Goal: Transaction & Acquisition: Purchase product/service

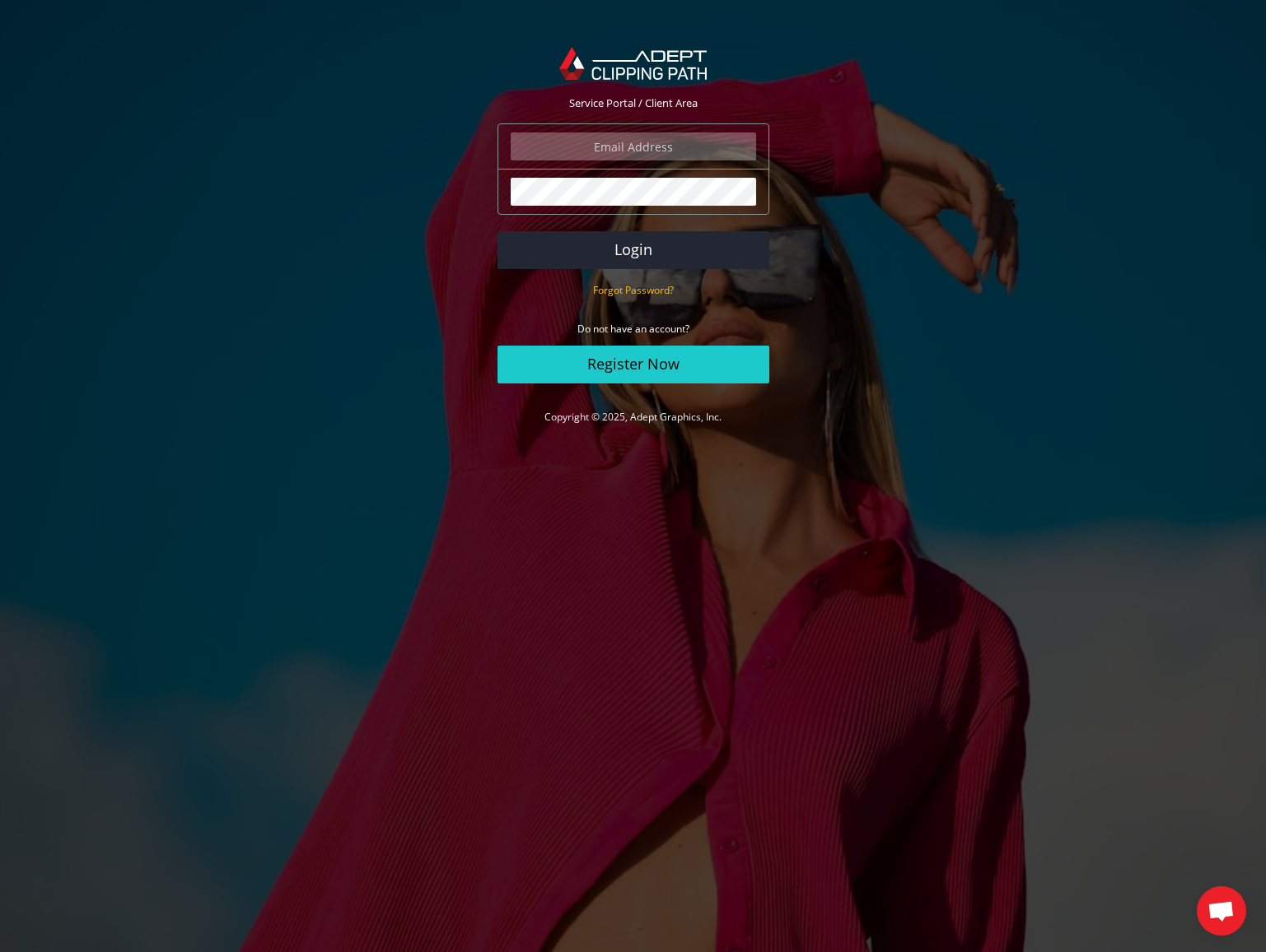
type input "johanna@johannamatthews.com"
click at [623, 253] on button "Login" at bounding box center [633, 250] width 272 height 38
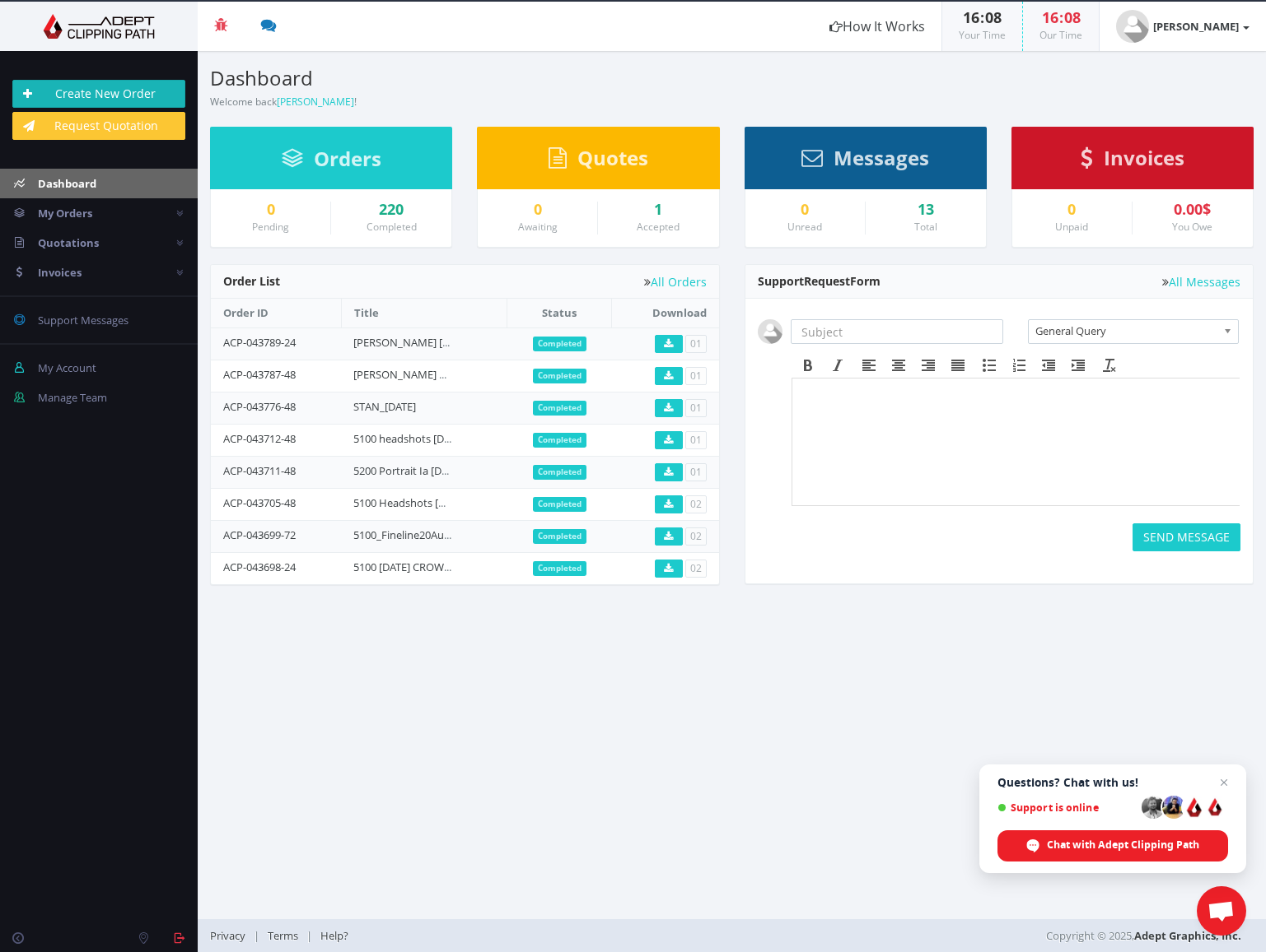
click at [112, 101] on link "Create New Order" at bounding box center [99, 93] width 173 height 28
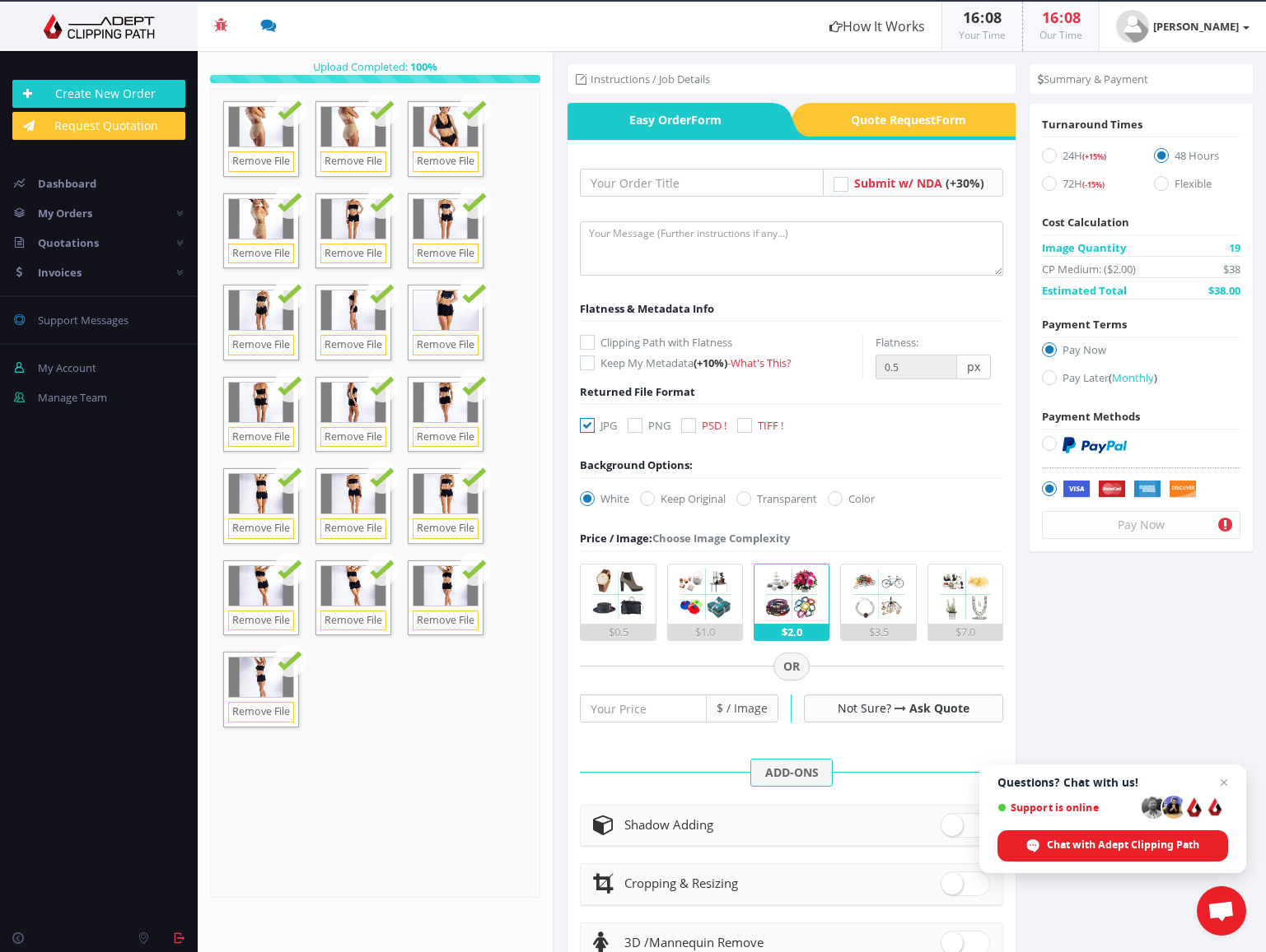
click at [421, 732] on form "Drop files here to upload 5.8 MB EL4025CM_EL6100CM_014_21_7677.jpg Check 6" at bounding box center [375, 493] width 330 height 810
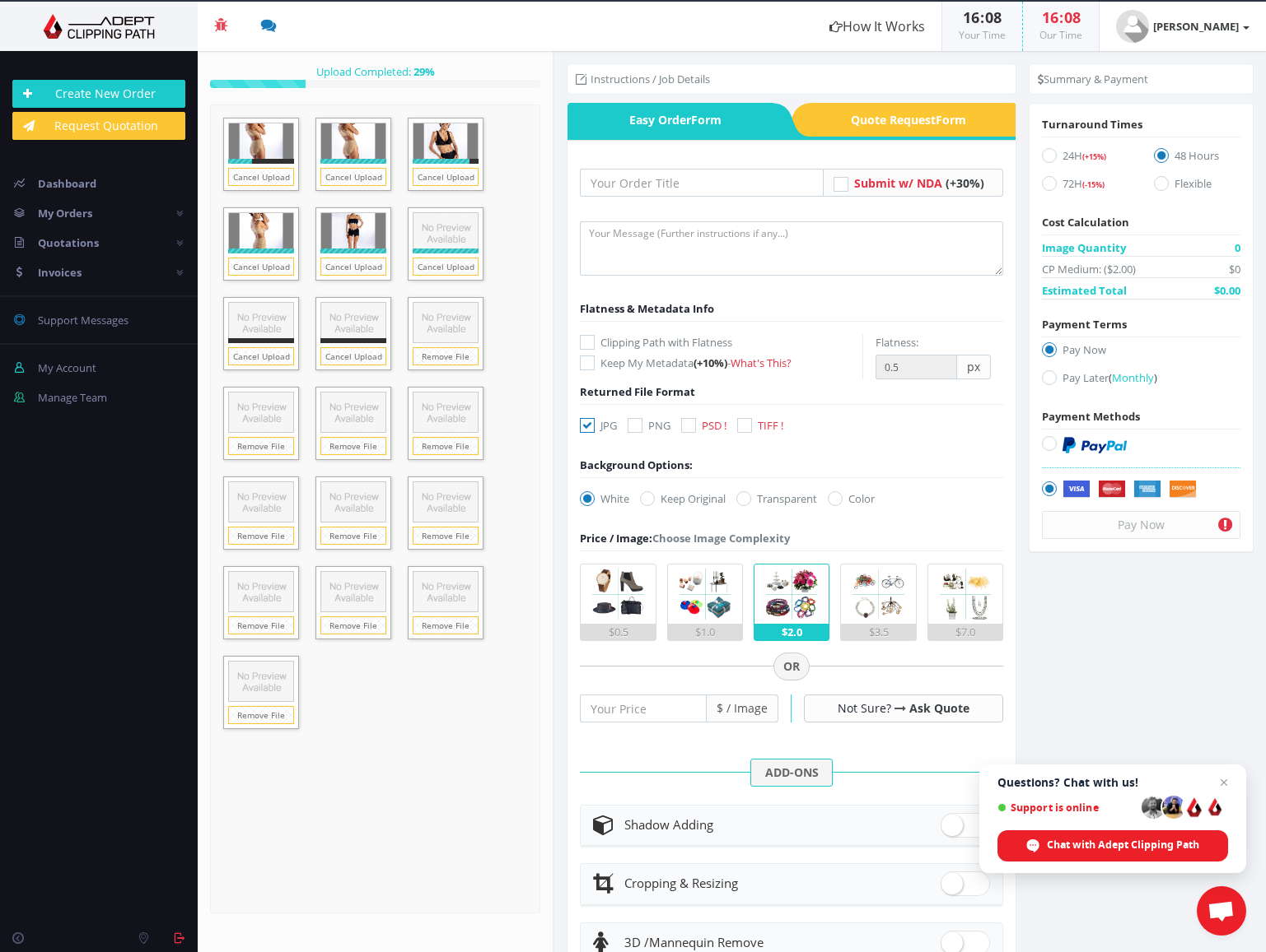
click at [702, 446] on form "Submit w/ NDA (+30%)" at bounding box center [791, 654] width 423 height 971
click at [691, 426] on icon at bounding box center [688, 426] width 15 height 15
click at [691, 426] on input "PSD !" at bounding box center [690, 426] width 11 height 11
checkbox input "true"
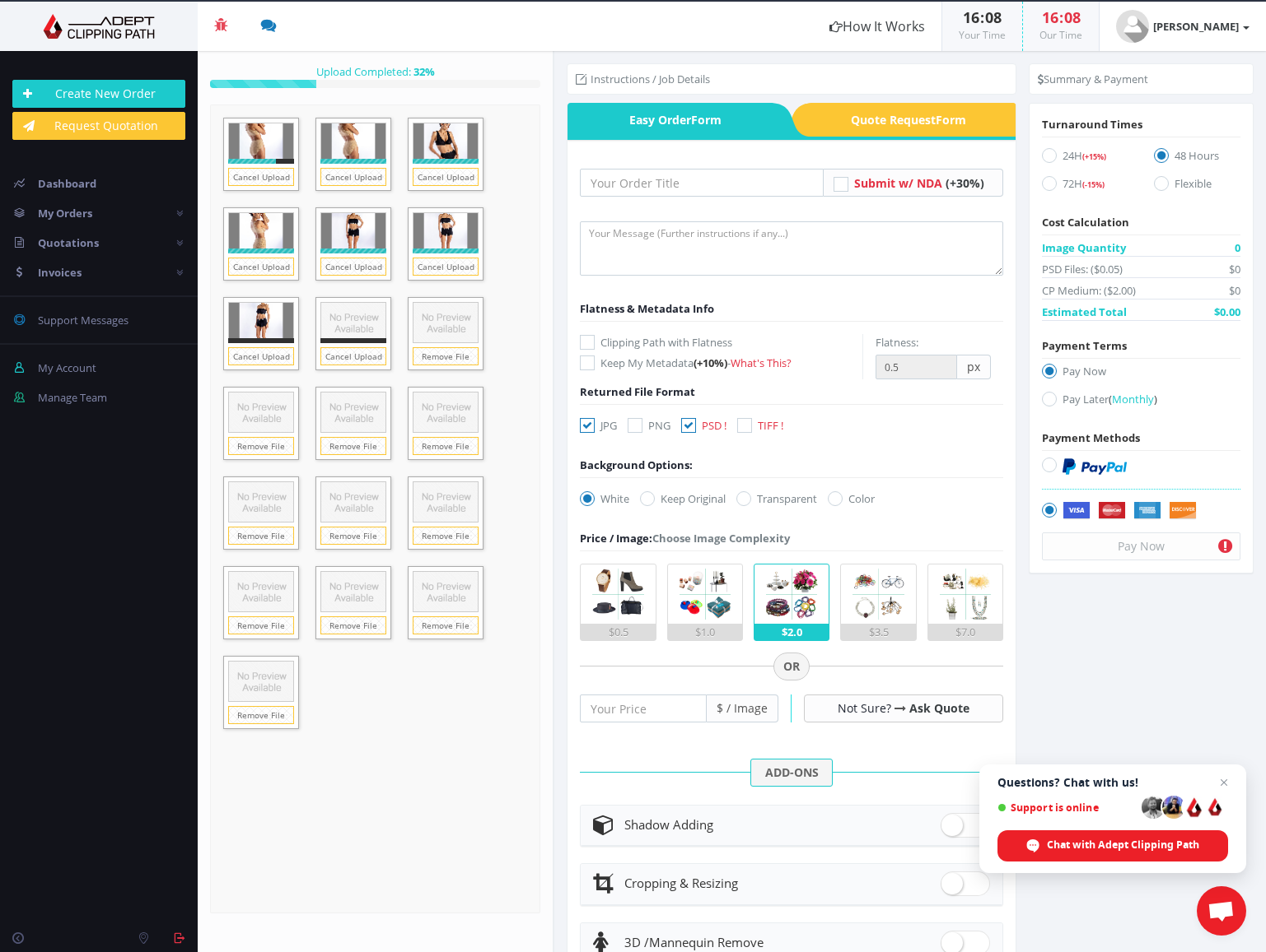
click at [593, 424] on icon at bounding box center [587, 426] width 15 height 15
click at [593, 424] on input "JPG" at bounding box center [589, 426] width 11 height 11
checkbox input "false"
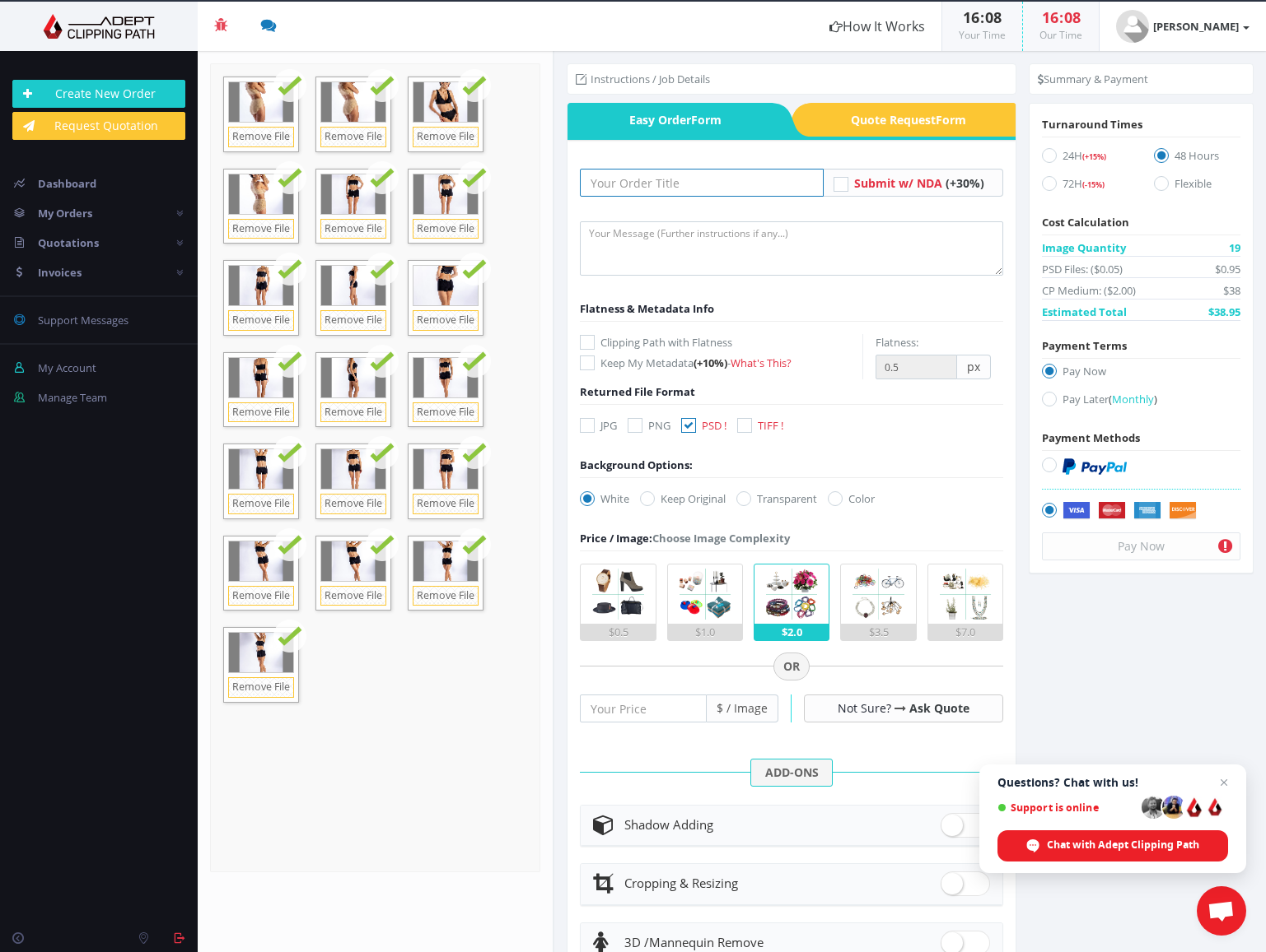
click at [632, 180] on input "text" at bounding box center [701, 182] width 244 height 28
paste input "ELITA_Batch1_5100_19"
type input "ELITA_Batch1_5100_19"
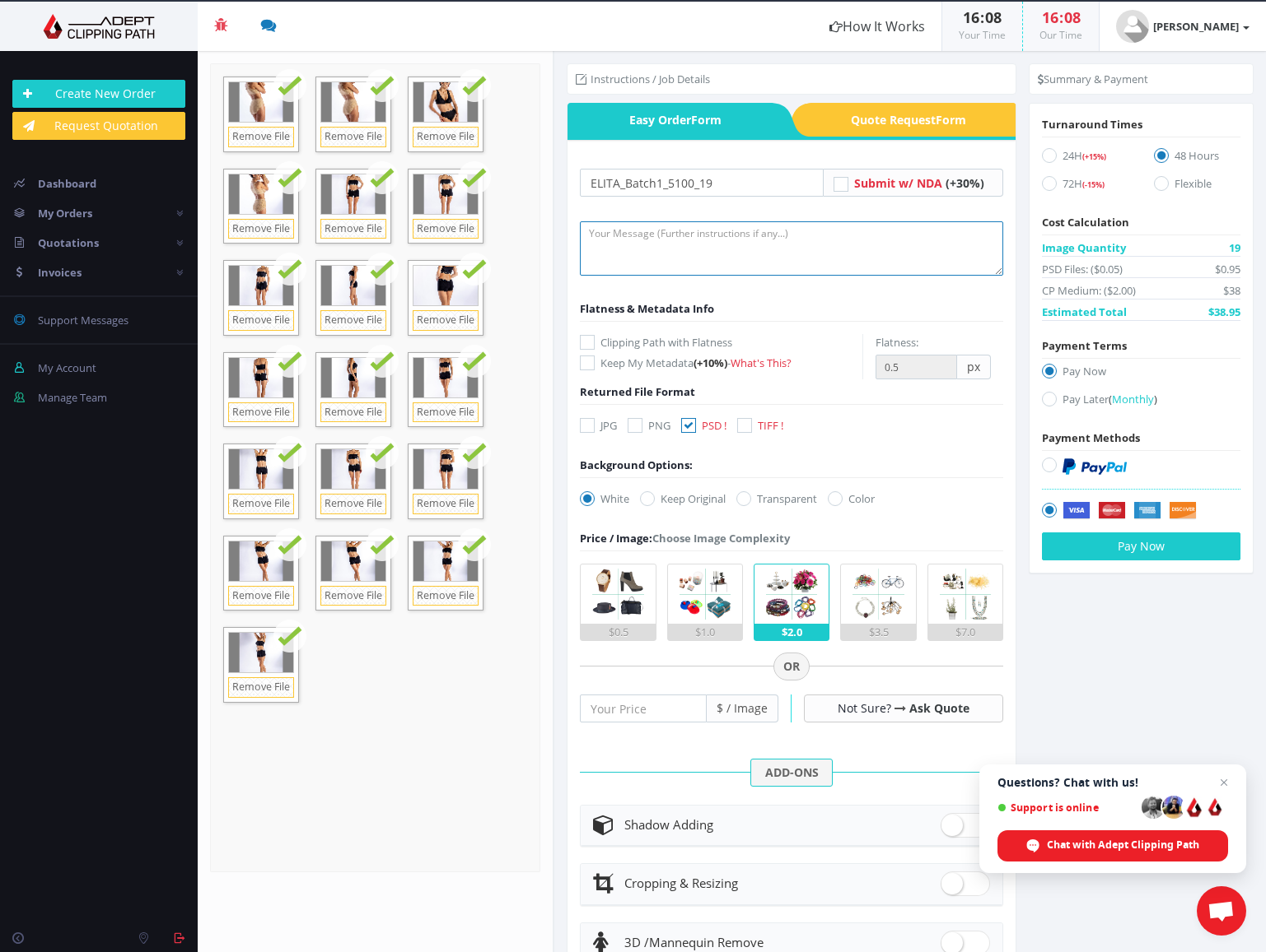
click at [634, 255] on textarea at bounding box center [791, 248] width 423 height 54
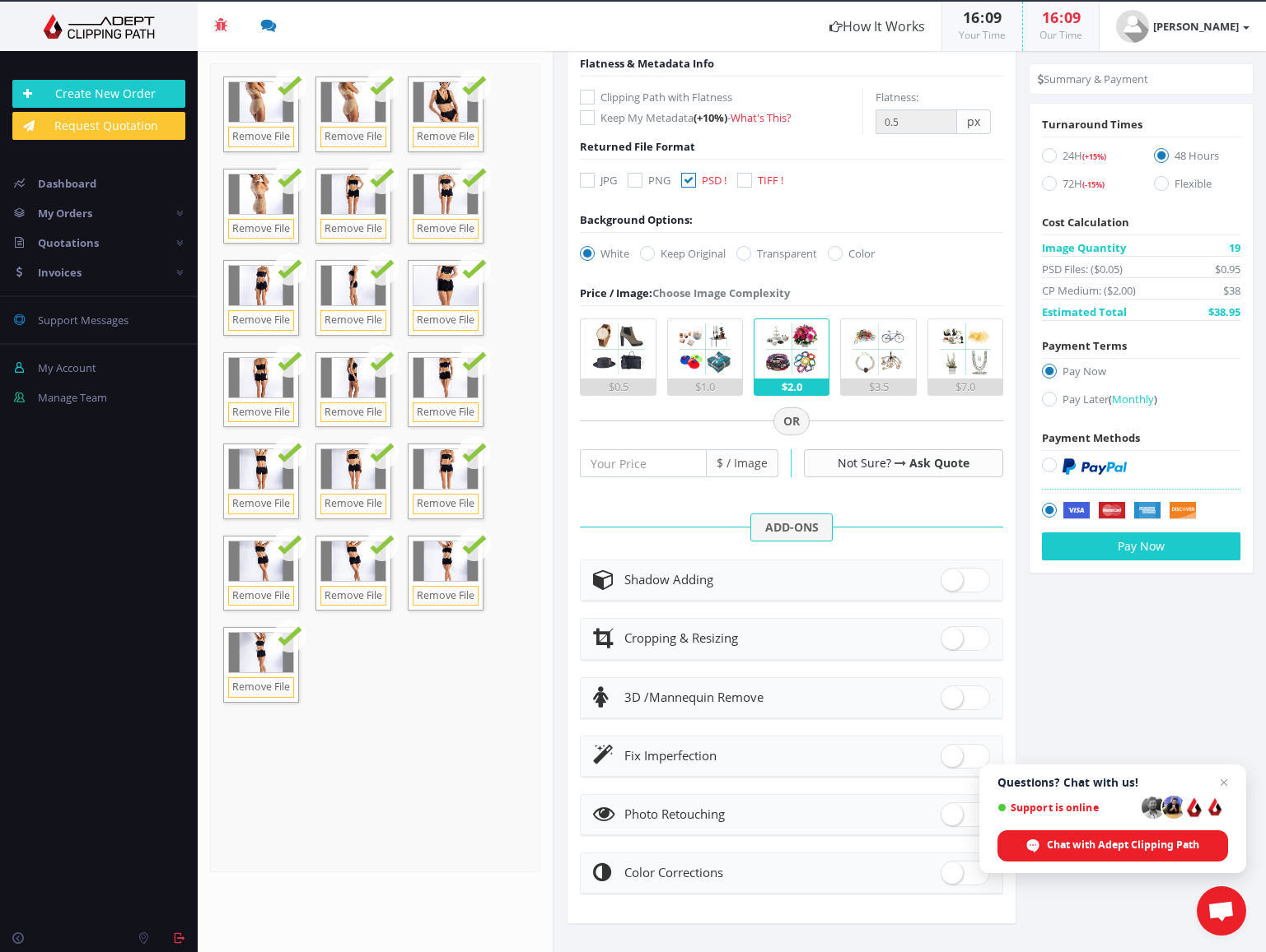
scroll to position [245, 0]
type textarea "Please remove the background to white. Natural shadow to the left of the photo."
click at [961, 579] on span at bounding box center [965, 581] width 49 height 24
click at [951, 579] on input "checkbox" at bounding box center [946, 577] width 11 height 11
checkbox input "true"
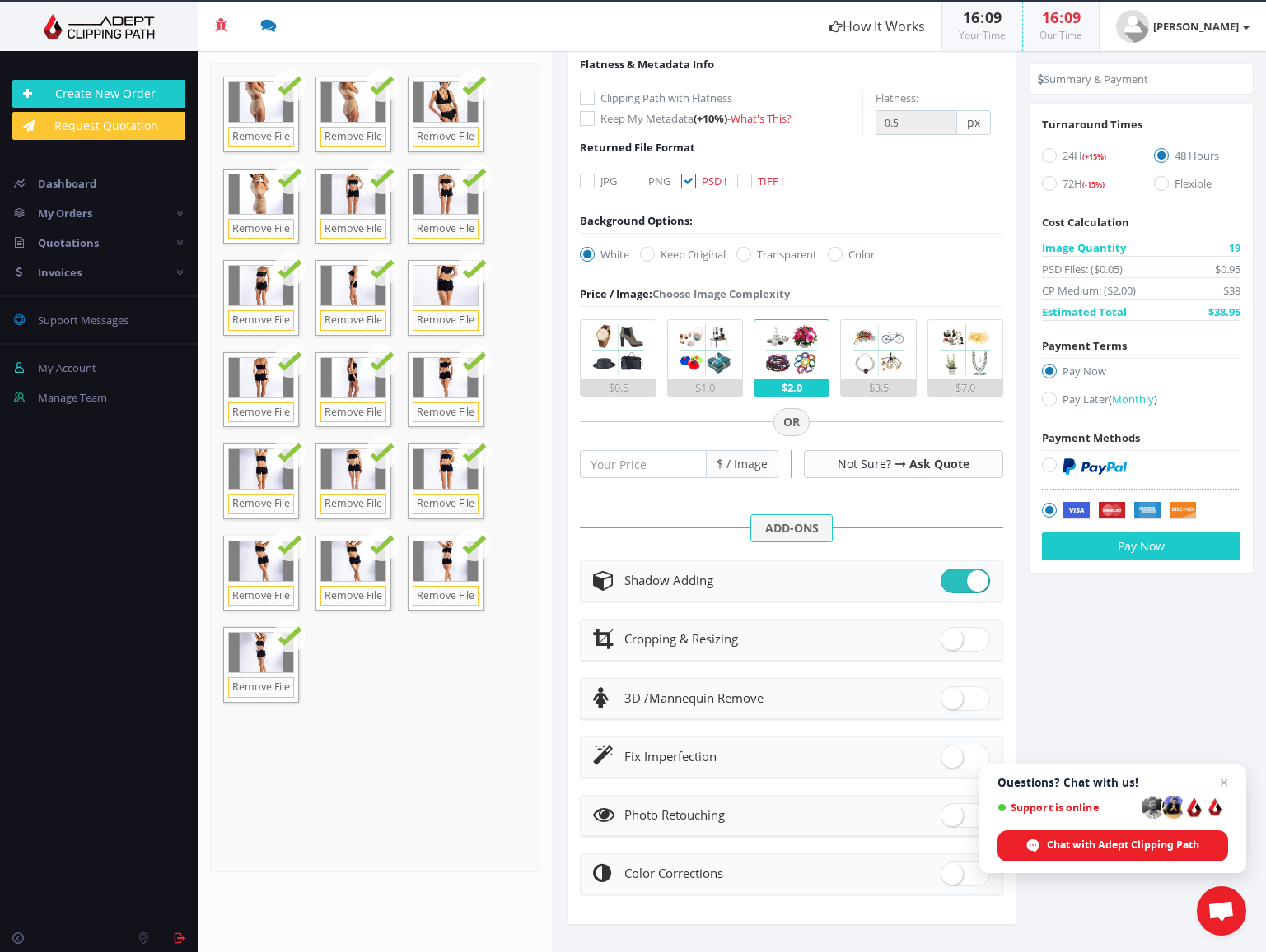
radio input "true"
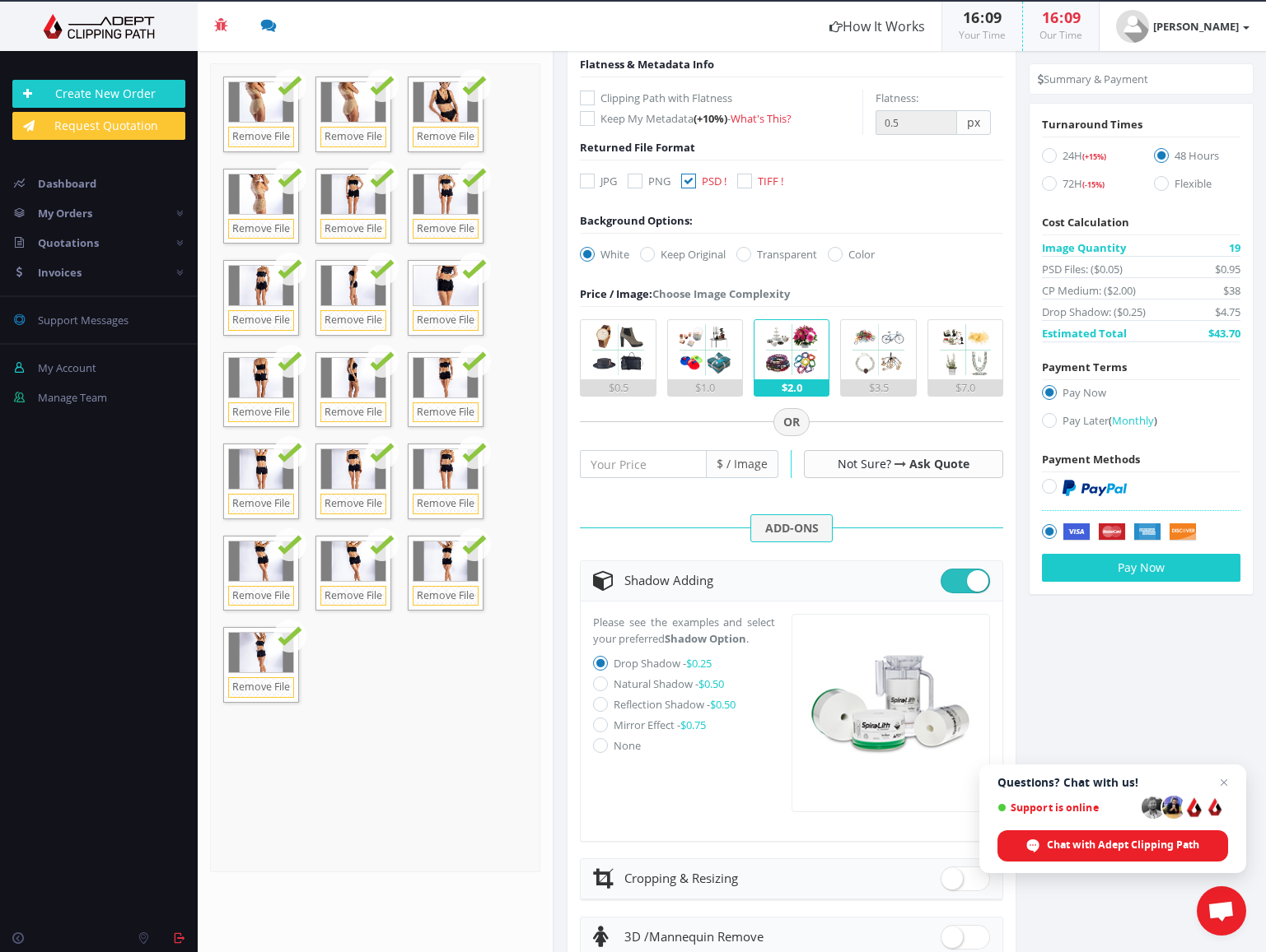
click at [600, 683] on icon at bounding box center [600, 684] width 15 height 15
click at [600, 683] on input "Natural Shadow - $0.50" at bounding box center [602, 684] width 11 height 11
radio input "true"
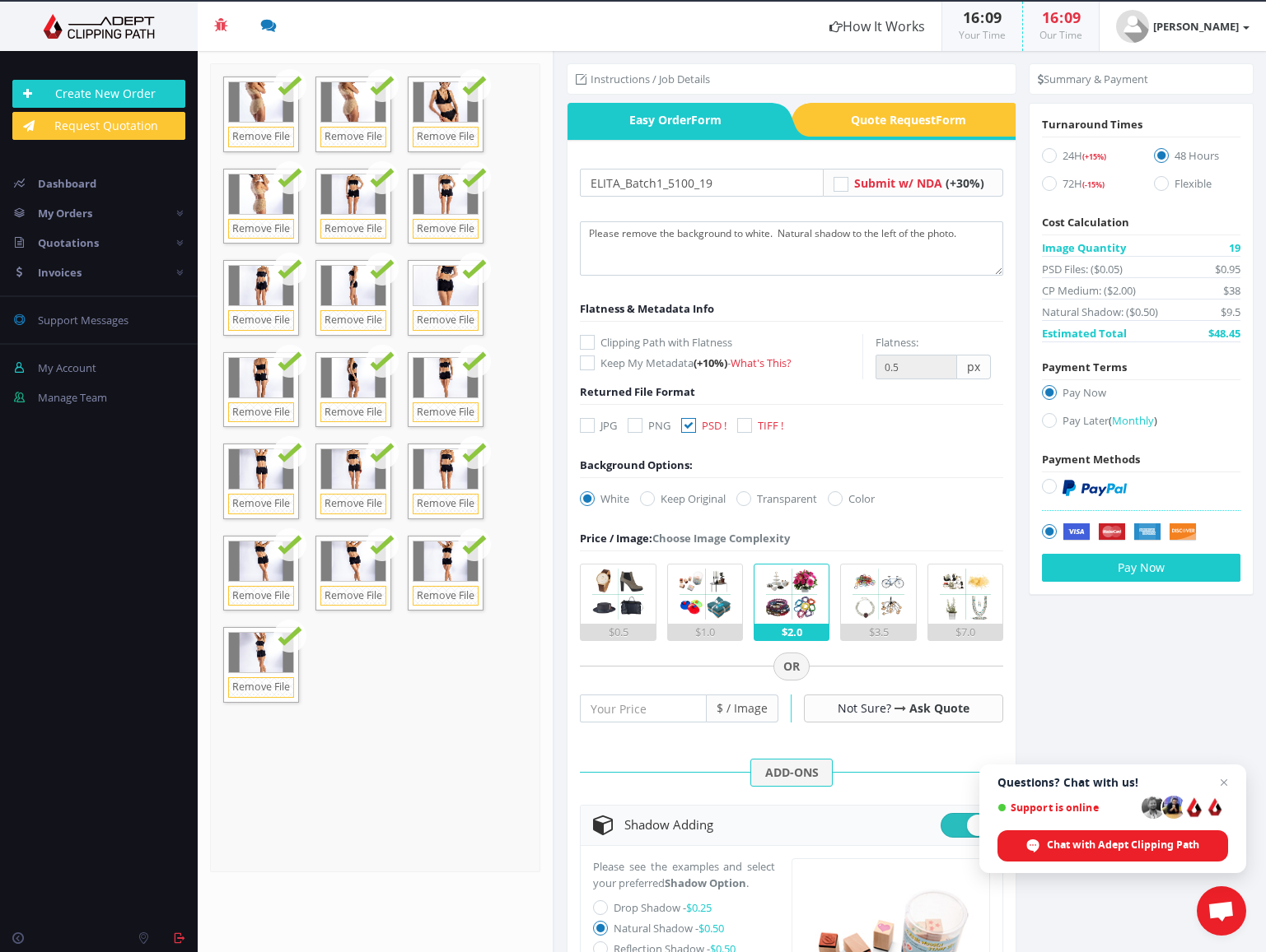
scroll to position [0, 0]
click at [892, 114] on span "Quote Request Form" at bounding box center [914, 120] width 204 height 34
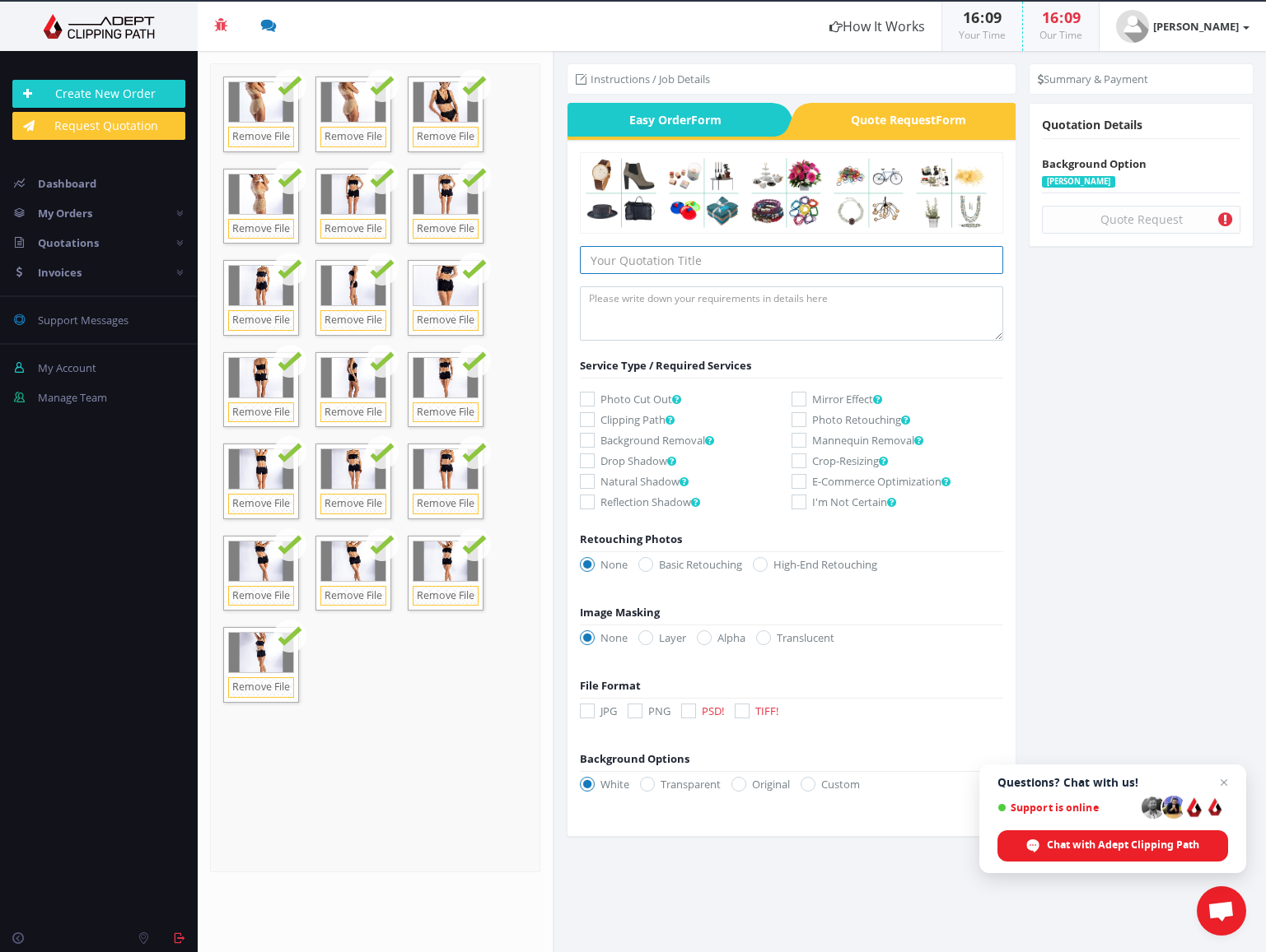
click at [729, 256] on input "text" at bounding box center [791, 260] width 423 height 28
paste input "ELITA_Batch1_5100_19"
drag, startPoint x: 626, startPoint y: 261, endPoint x: 828, endPoint y: 267, distance: 202.1
click at [828, 267] on input "ELITA_Batch1_5100_19" at bounding box center [791, 260] width 423 height 28
type input "ELITA"
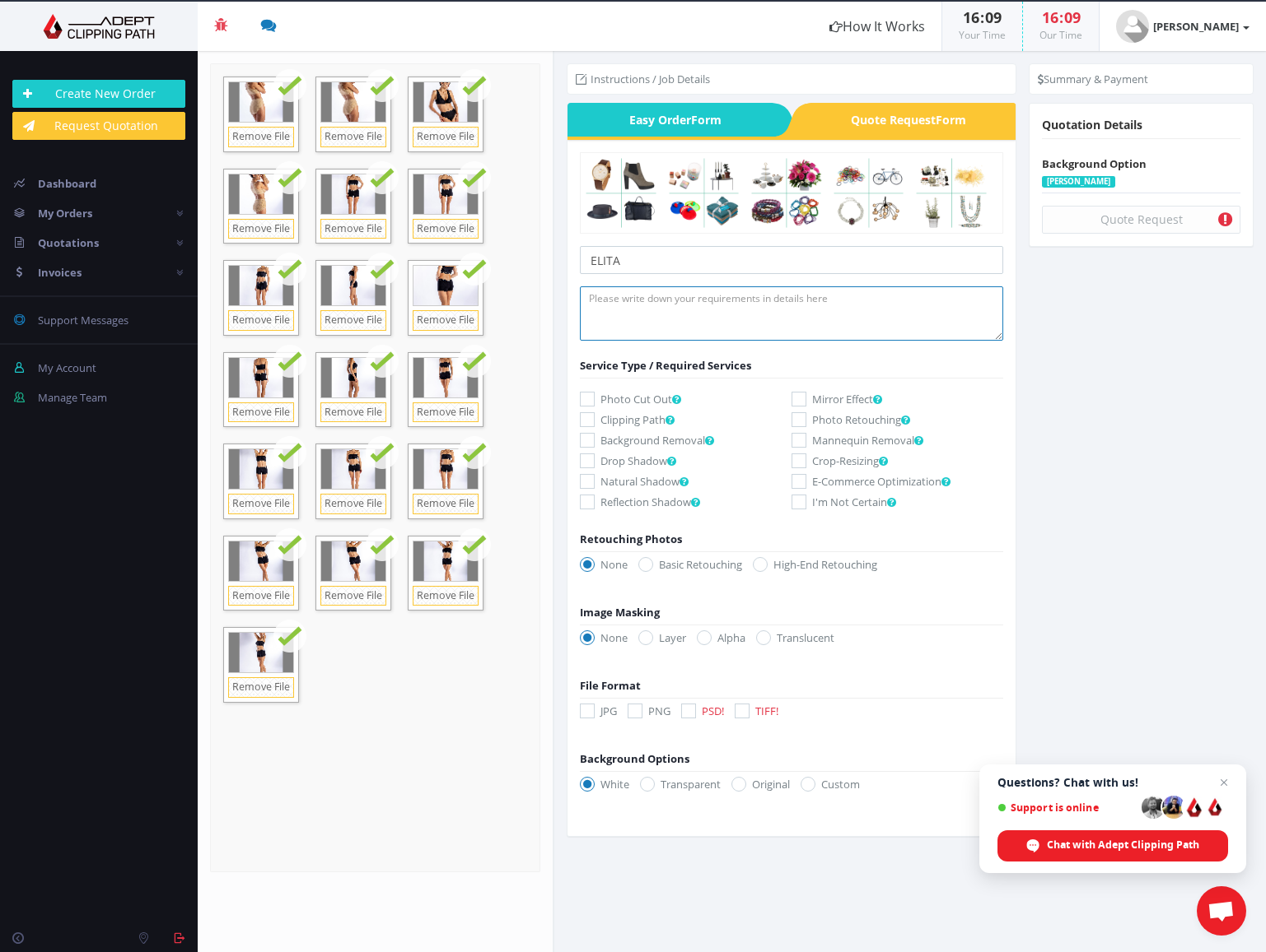
click at [836, 323] on textarea at bounding box center [791, 313] width 423 height 54
paste textarea "ELITA_Batch1_5100_19"
type textarea "Remove background to white, add natural shadow to left."
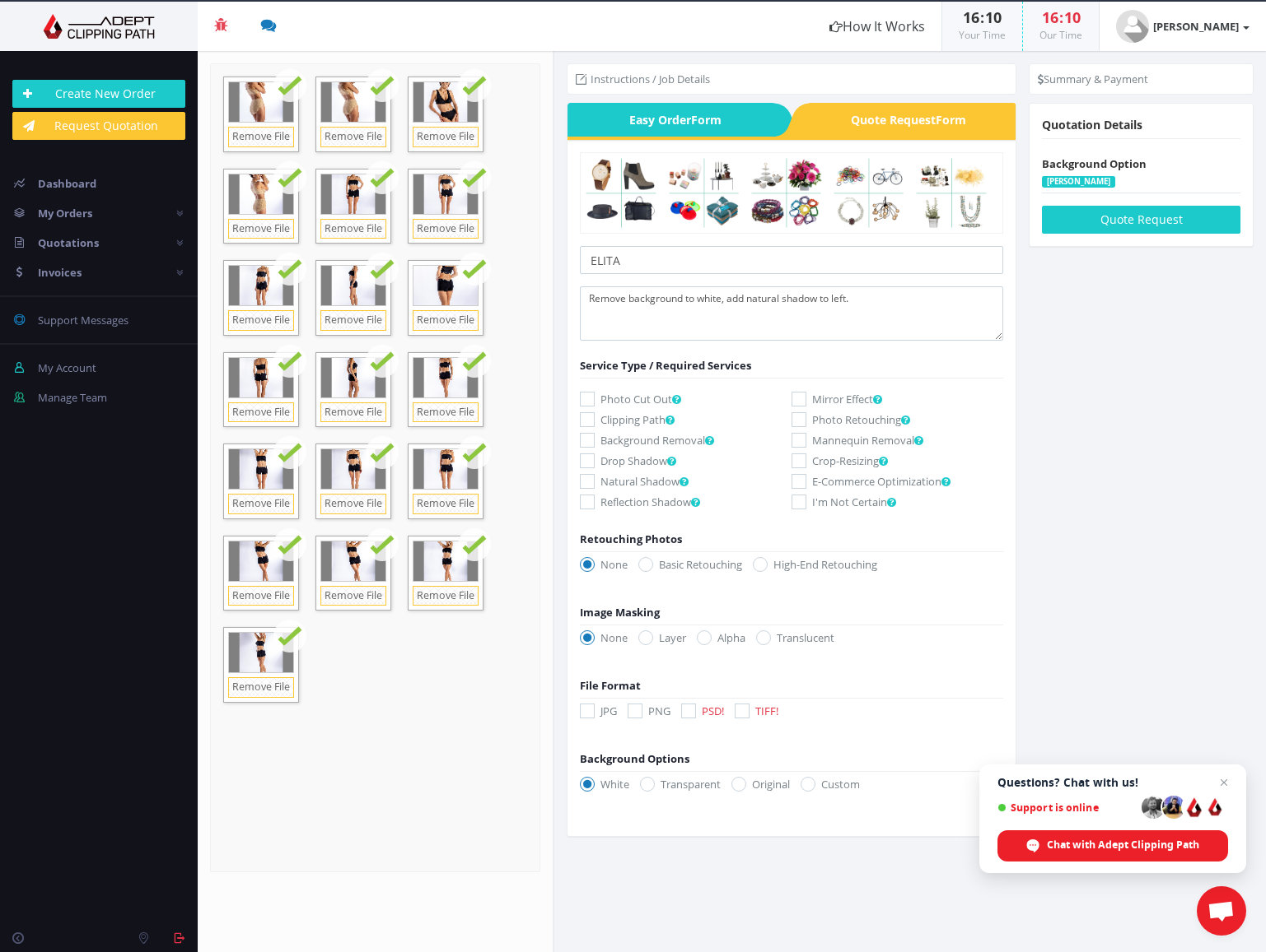
click at [589, 482] on icon at bounding box center [587, 482] width 15 height 15
click at [589, 482] on input "Natural Shadow" at bounding box center [589, 482] width 11 height 11
checkbox input "true"
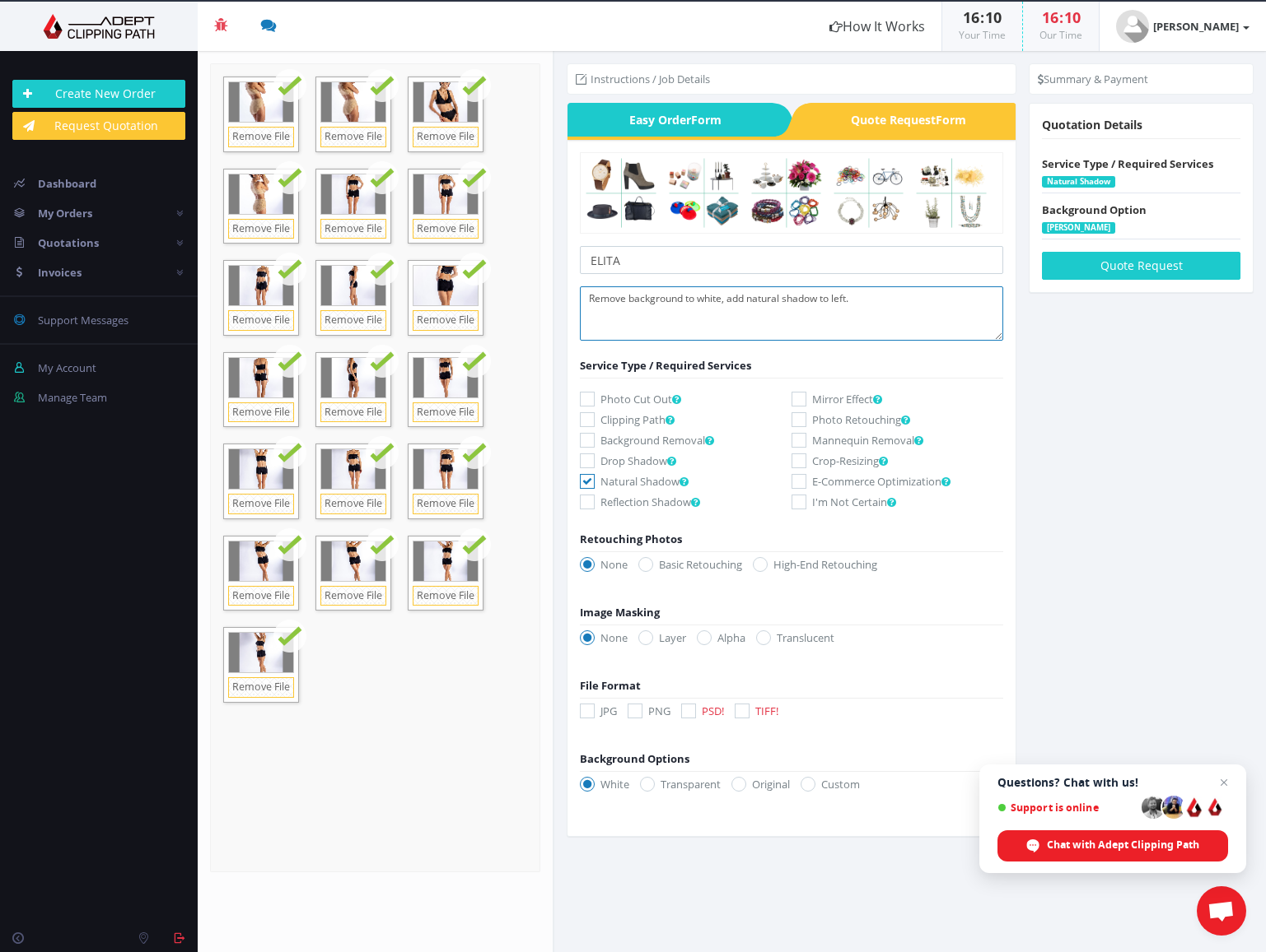
click at [712, 338] on textarea "Remove background to white, add natural shadow to left." at bounding box center [791, 313] width 423 height 54
click at [687, 712] on icon at bounding box center [688, 711] width 15 height 15
click at [687, 712] on input "PSD!" at bounding box center [690, 711] width 11 height 11
checkbox input "true"
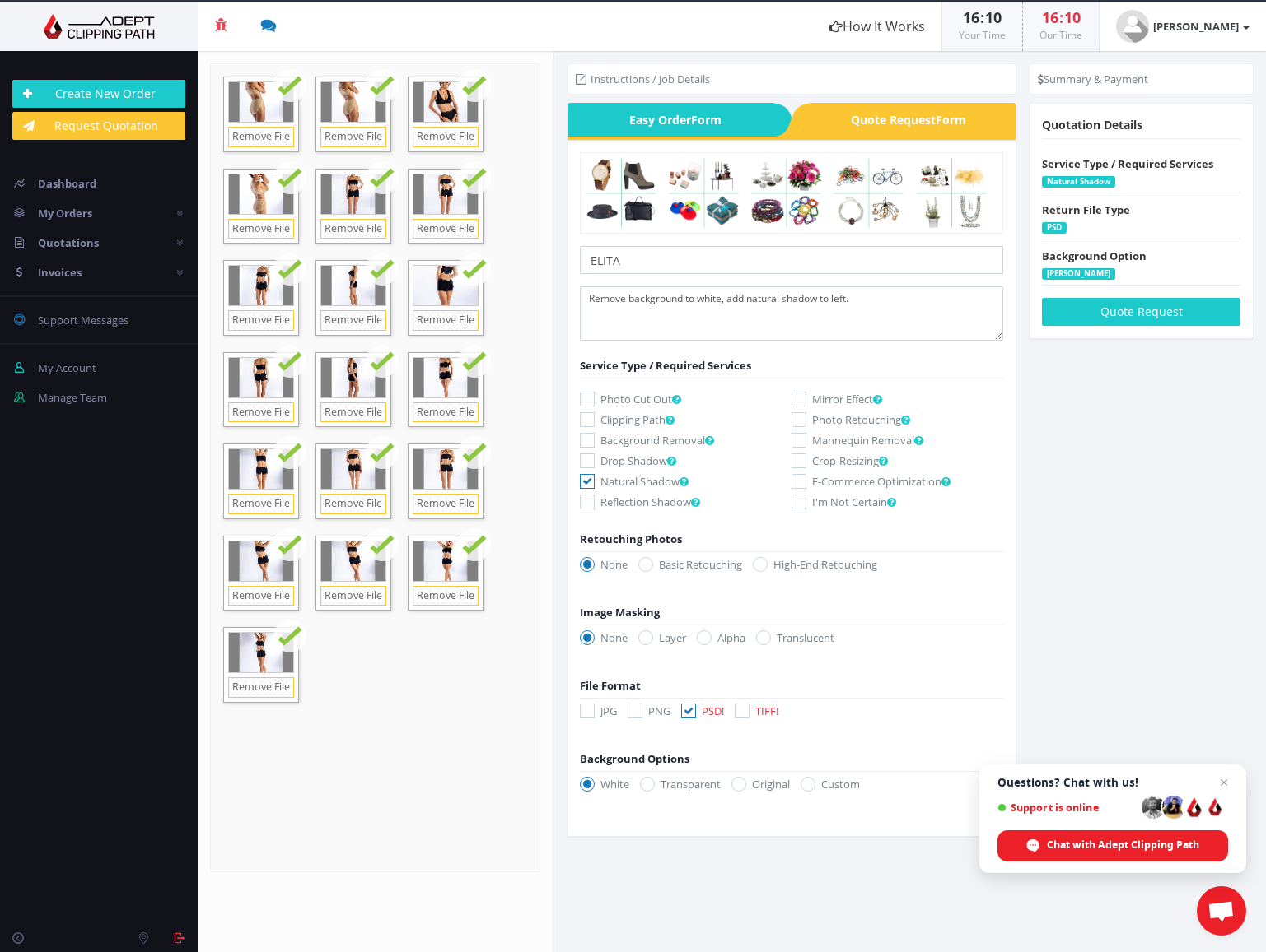
click at [648, 782] on icon at bounding box center [647, 784] width 15 height 15
click at [648, 782] on input "Transparent" at bounding box center [649, 784] width 11 height 11
radio input "true"
click at [656, 259] on input "ELITA" at bounding box center [791, 260] width 423 height 28
click at [630, 260] on input "ELITA No retouch, just background." at bounding box center [791, 260] width 423 height 28
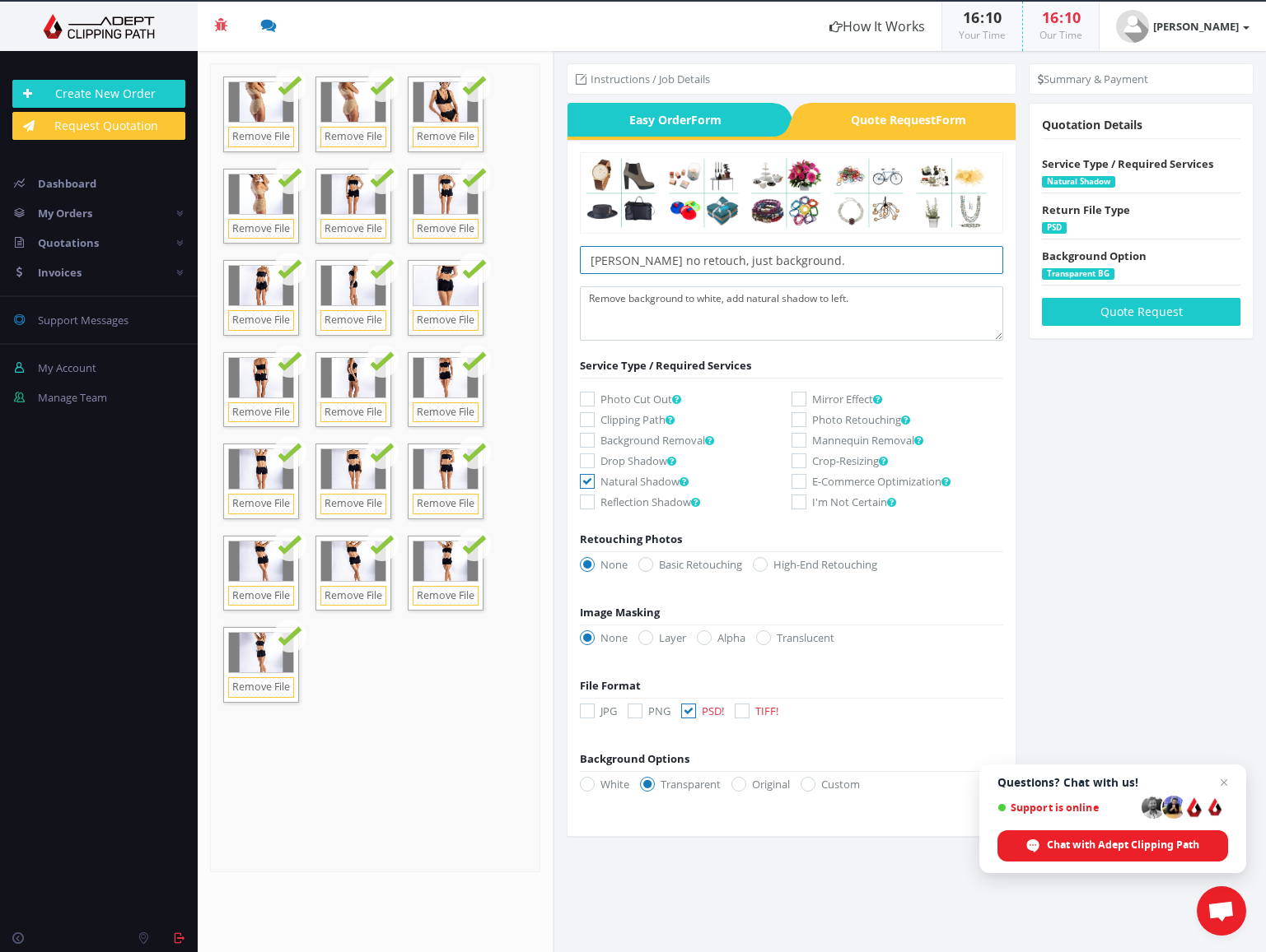
click at [846, 258] on input "ELITA no retouch, just background." at bounding box center [791, 260] width 423 height 28
type input "ELITA no retouch, just background."
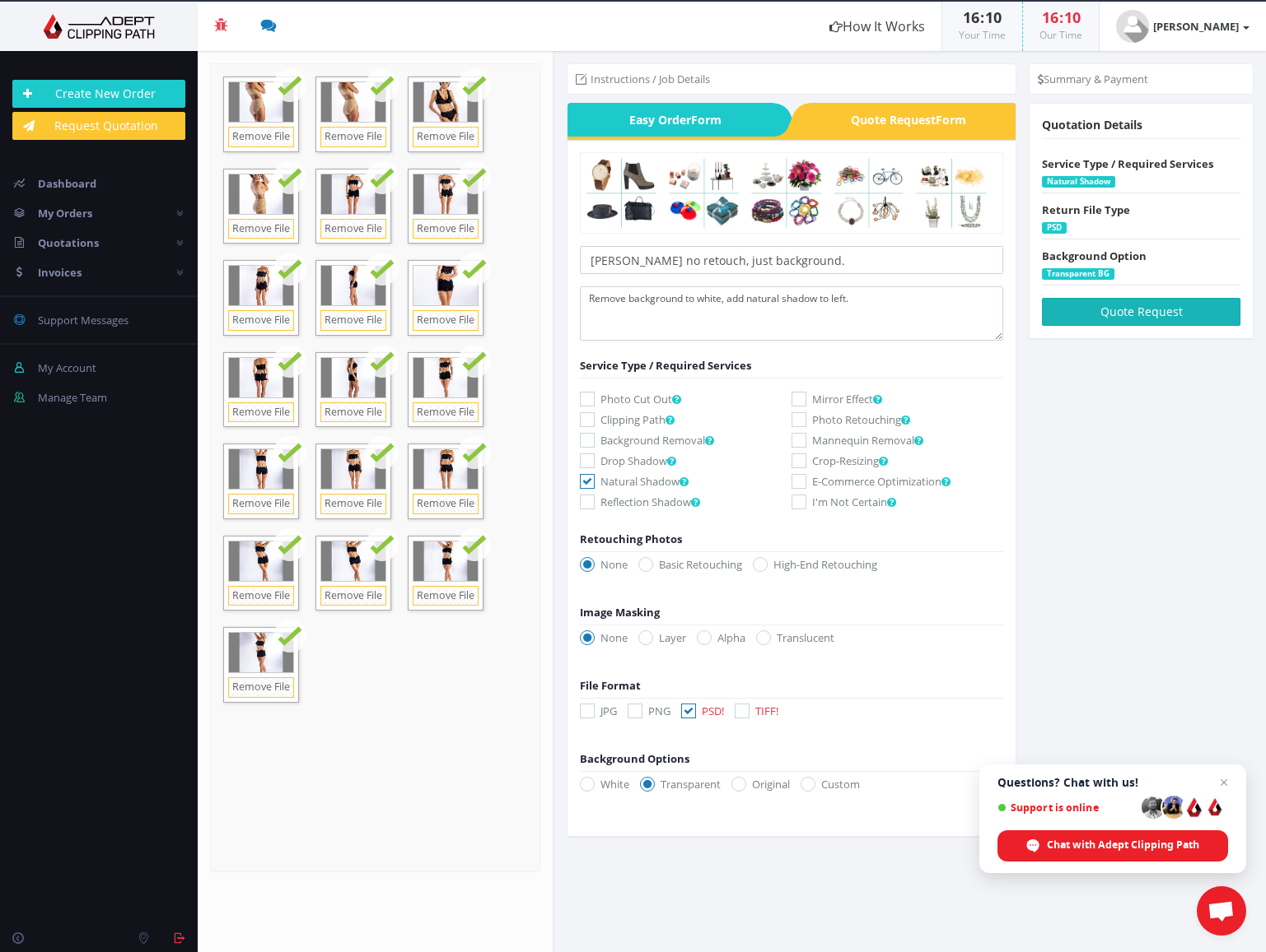
click at [1165, 313] on button "Quote Request" at bounding box center [1141, 312] width 199 height 28
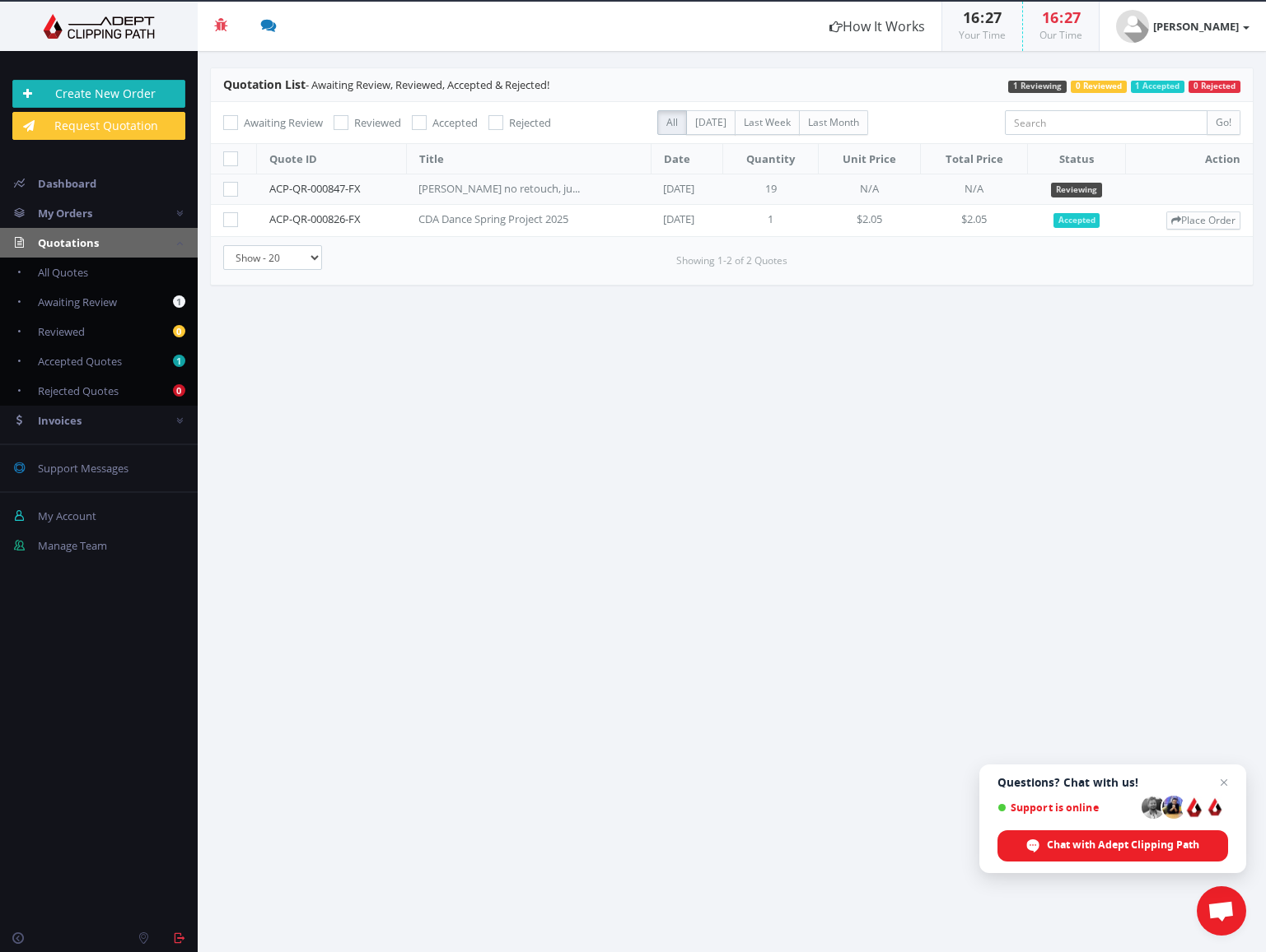
click at [112, 91] on link "Create New Order" at bounding box center [99, 93] width 173 height 28
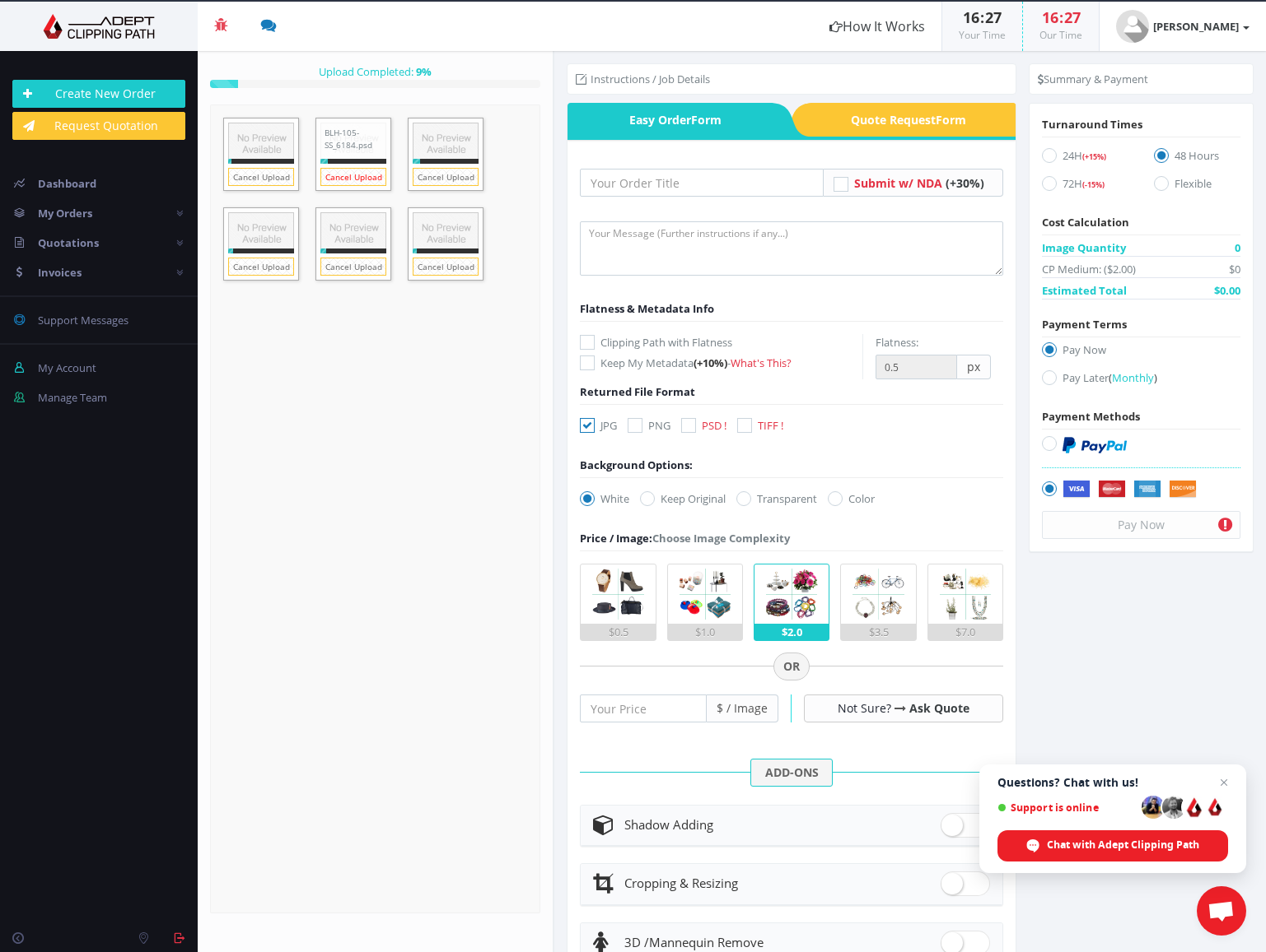
click at [353, 173] on link "Cancel Upload" at bounding box center [353, 177] width 66 height 18
click at [441, 177] on link "Cancel Upload" at bounding box center [445, 177] width 66 height 18
click at [441, 259] on link "Cancel Upload" at bounding box center [445, 266] width 66 height 18
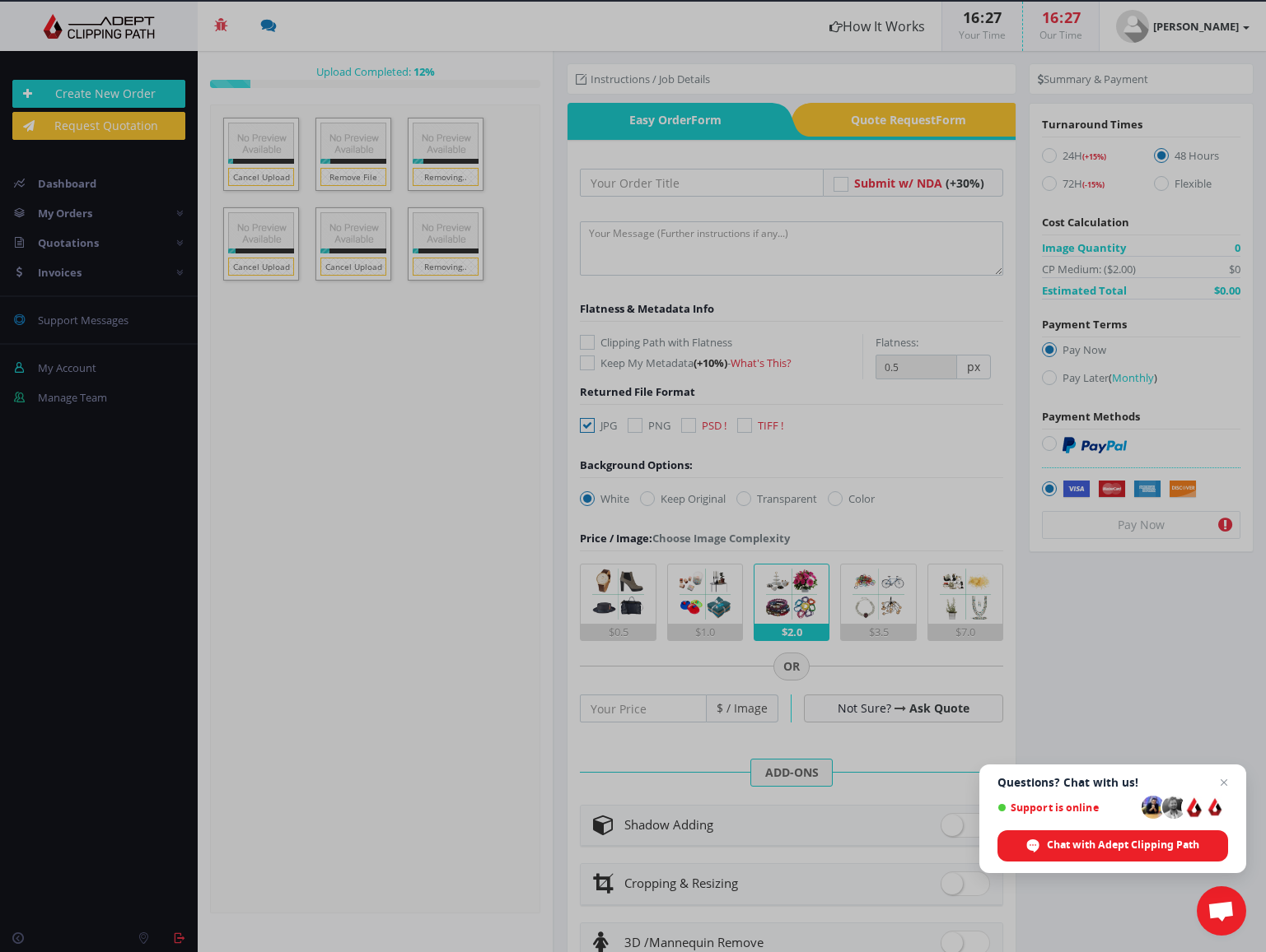
click at [348, 264] on div at bounding box center [633, 476] width 1266 height 952
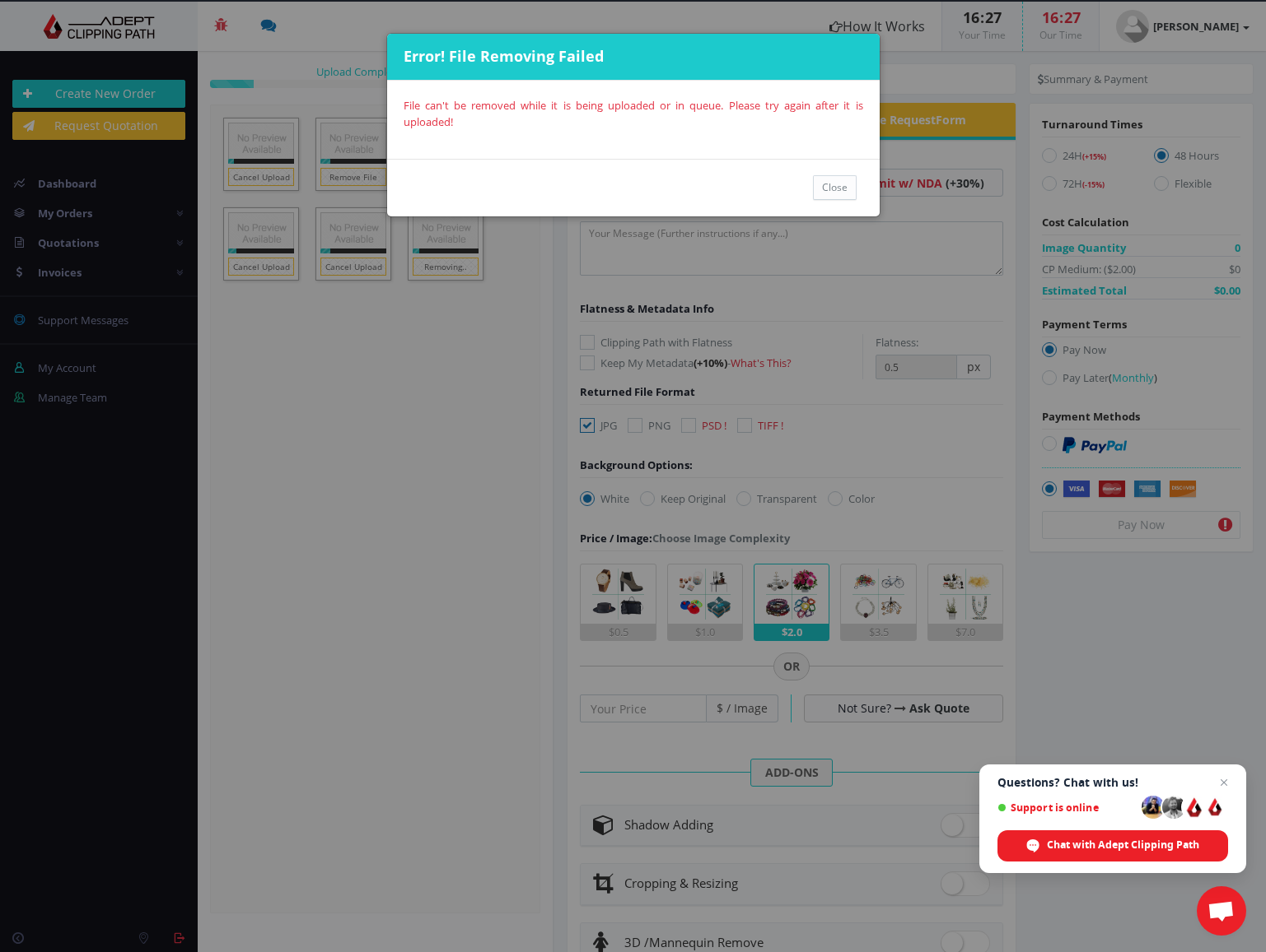
click at [252, 262] on body "Beta Credit US $124.50 Add Funds Withdraw Funds What's This? How It Works 16 : …" at bounding box center [633, 476] width 1266 height 952
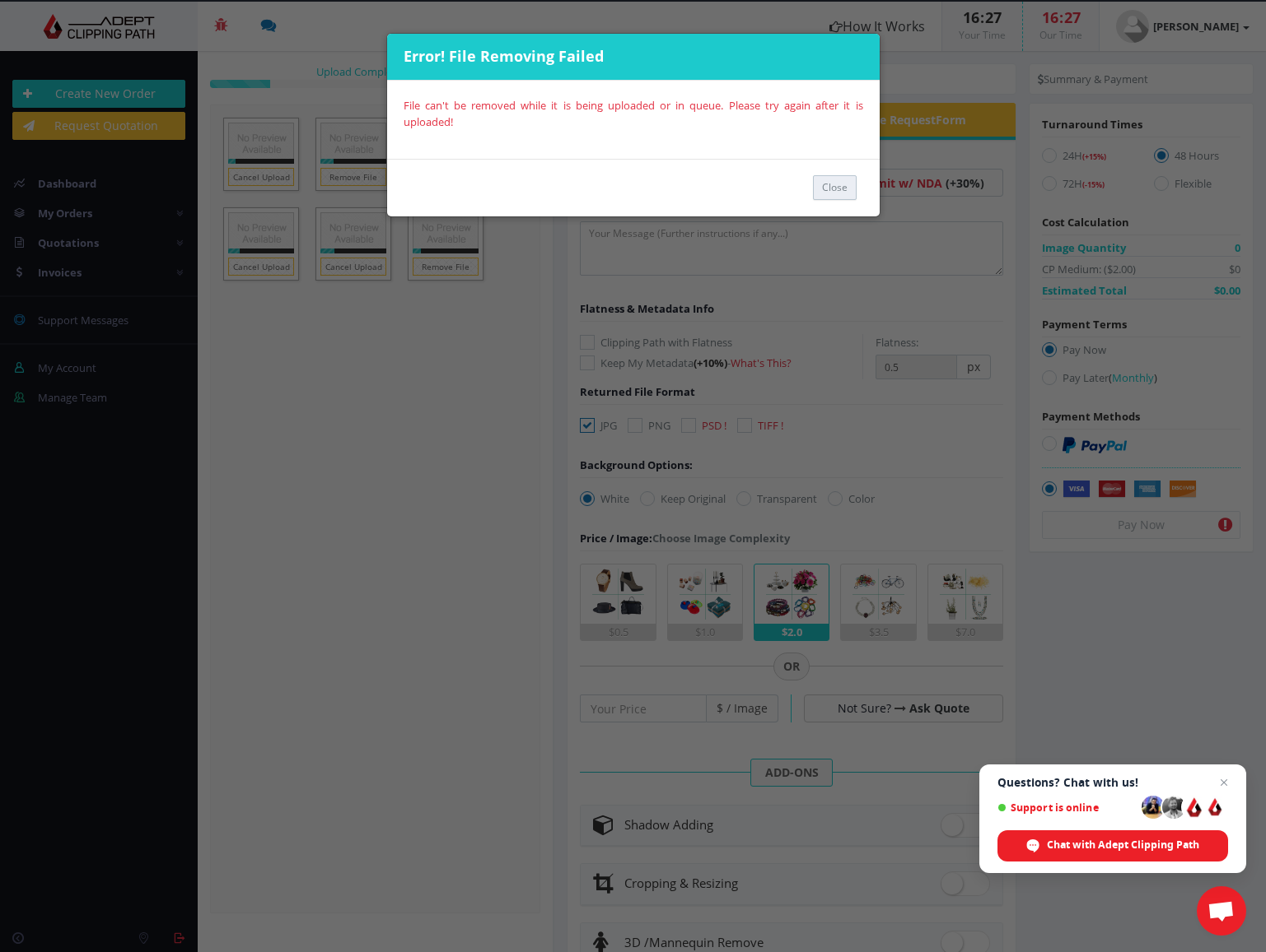
click at [826, 184] on button "Close" at bounding box center [834, 187] width 44 height 24
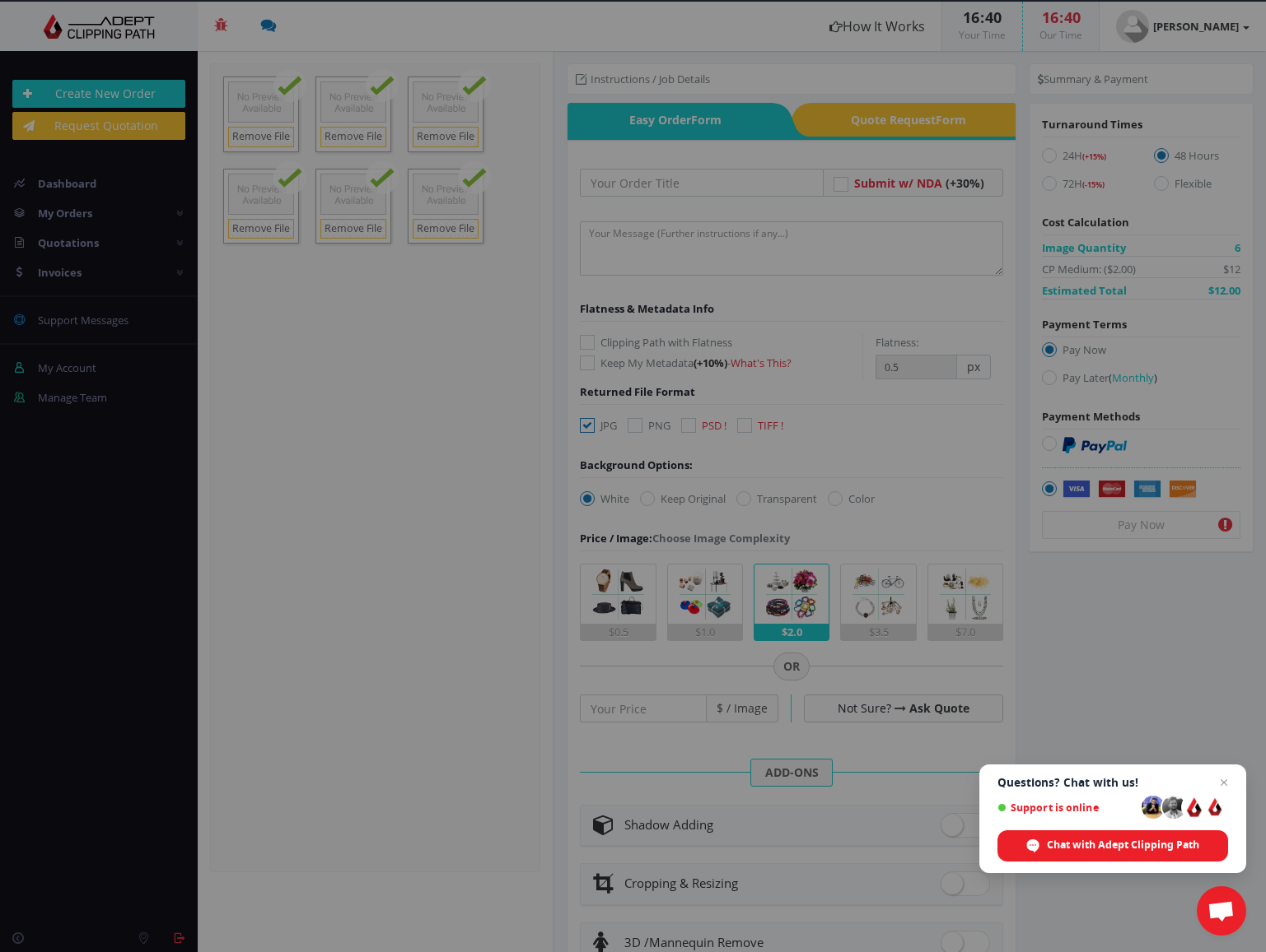
click at [262, 230] on div at bounding box center [633, 476] width 1266 height 952
drag, startPoint x: 267, startPoint y: 228, endPoint x: 293, endPoint y: 251, distance: 34.7
click at [267, 228] on div at bounding box center [633, 476] width 1266 height 952
click at [1227, 779] on span "Close chat" at bounding box center [1224, 783] width 21 height 21
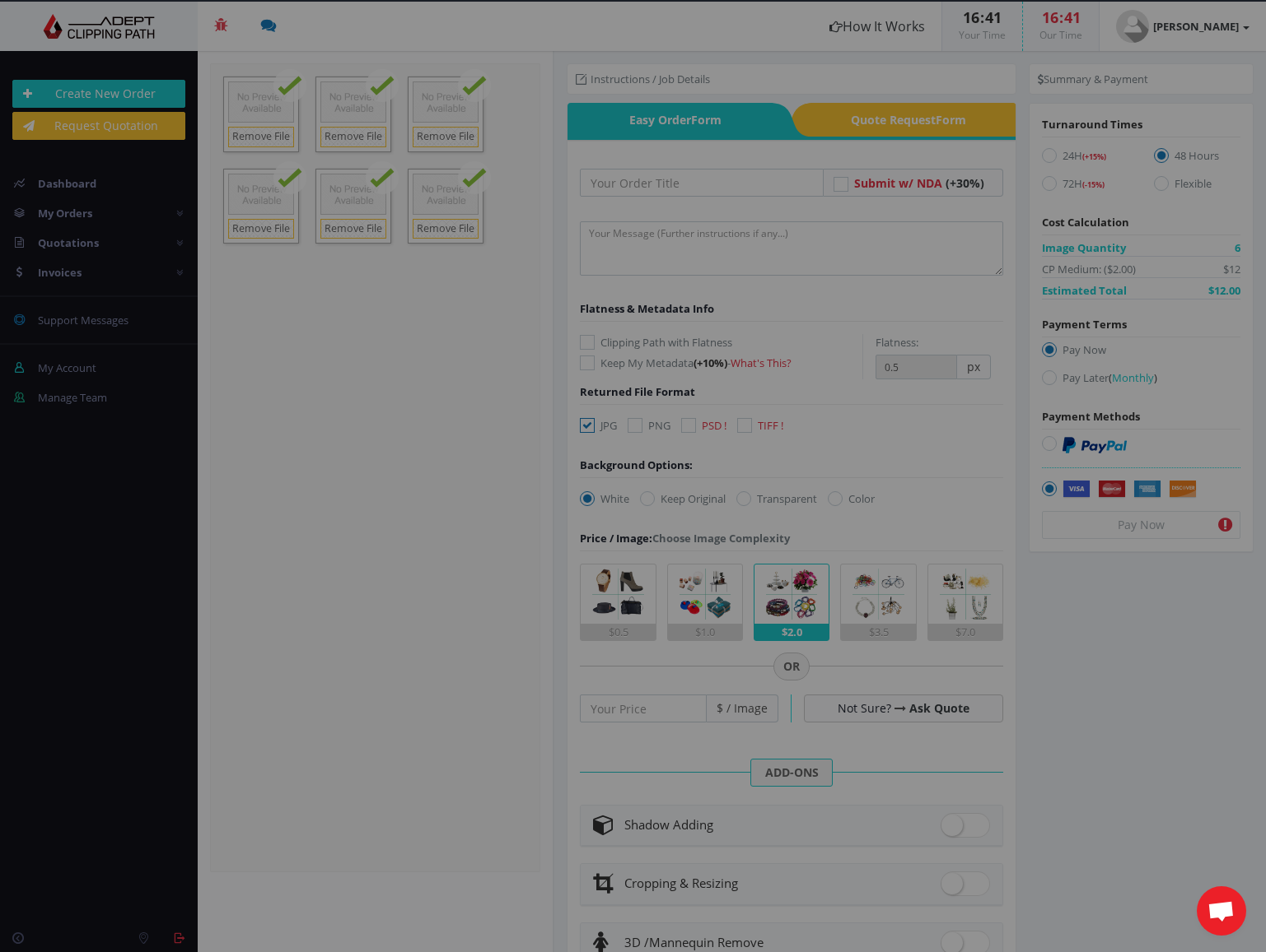
drag, startPoint x: 258, startPoint y: 232, endPoint x: 270, endPoint y: 232, distance: 12.0
click at [261, 232] on div at bounding box center [633, 476] width 1266 height 952
click at [346, 320] on div at bounding box center [633, 476] width 1266 height 952
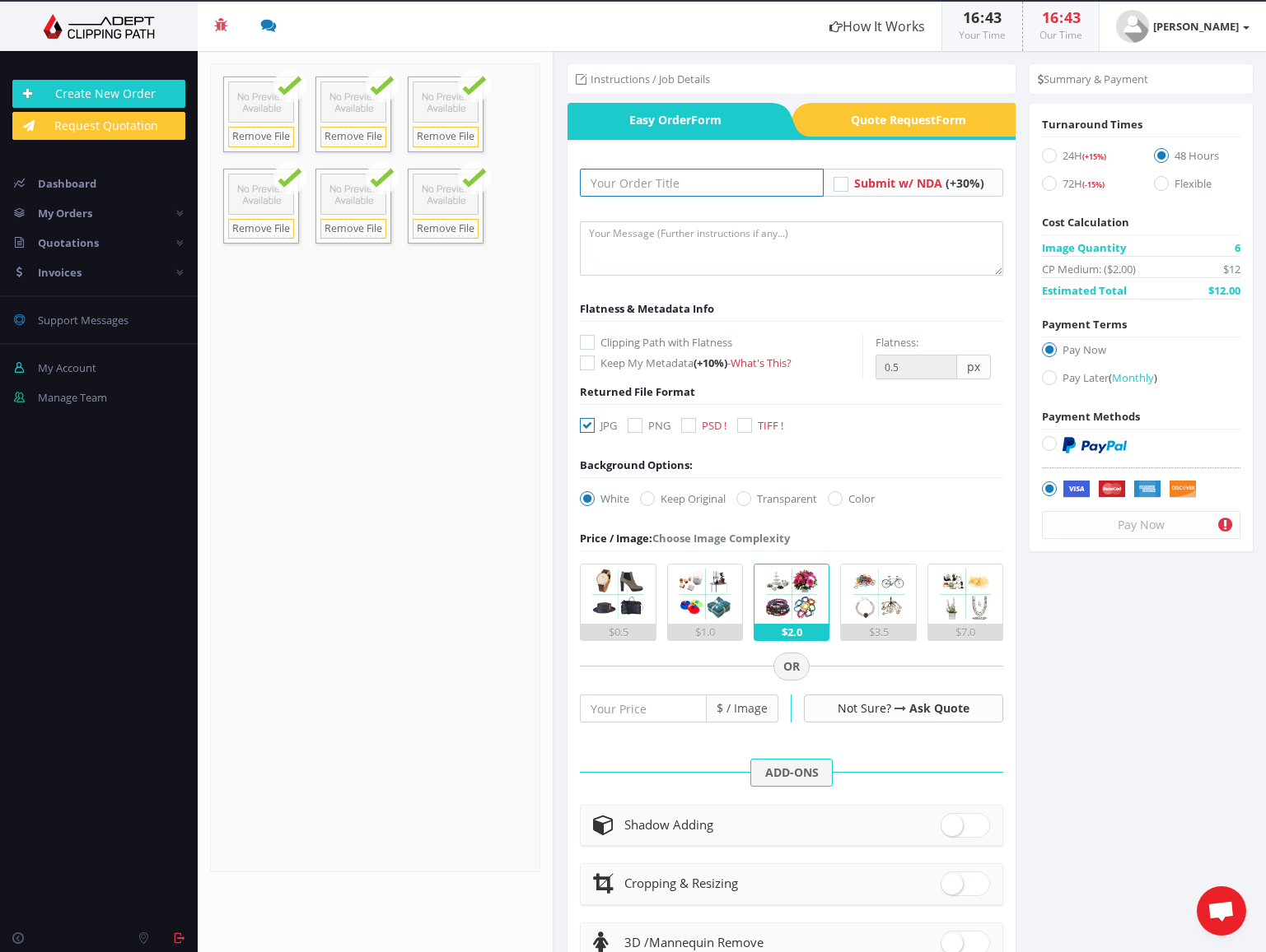
click at [713, 188] on input "text" at bounding box center [701, 182] width 244 height 28
paste input "Della Inspiron"
type input "Della Inspiron"
paste input "Fineline_[DATE]_EDIT_PSD_5100_6"
type input "Fineline_[DATE]_EDIT_PSD_5100_6"
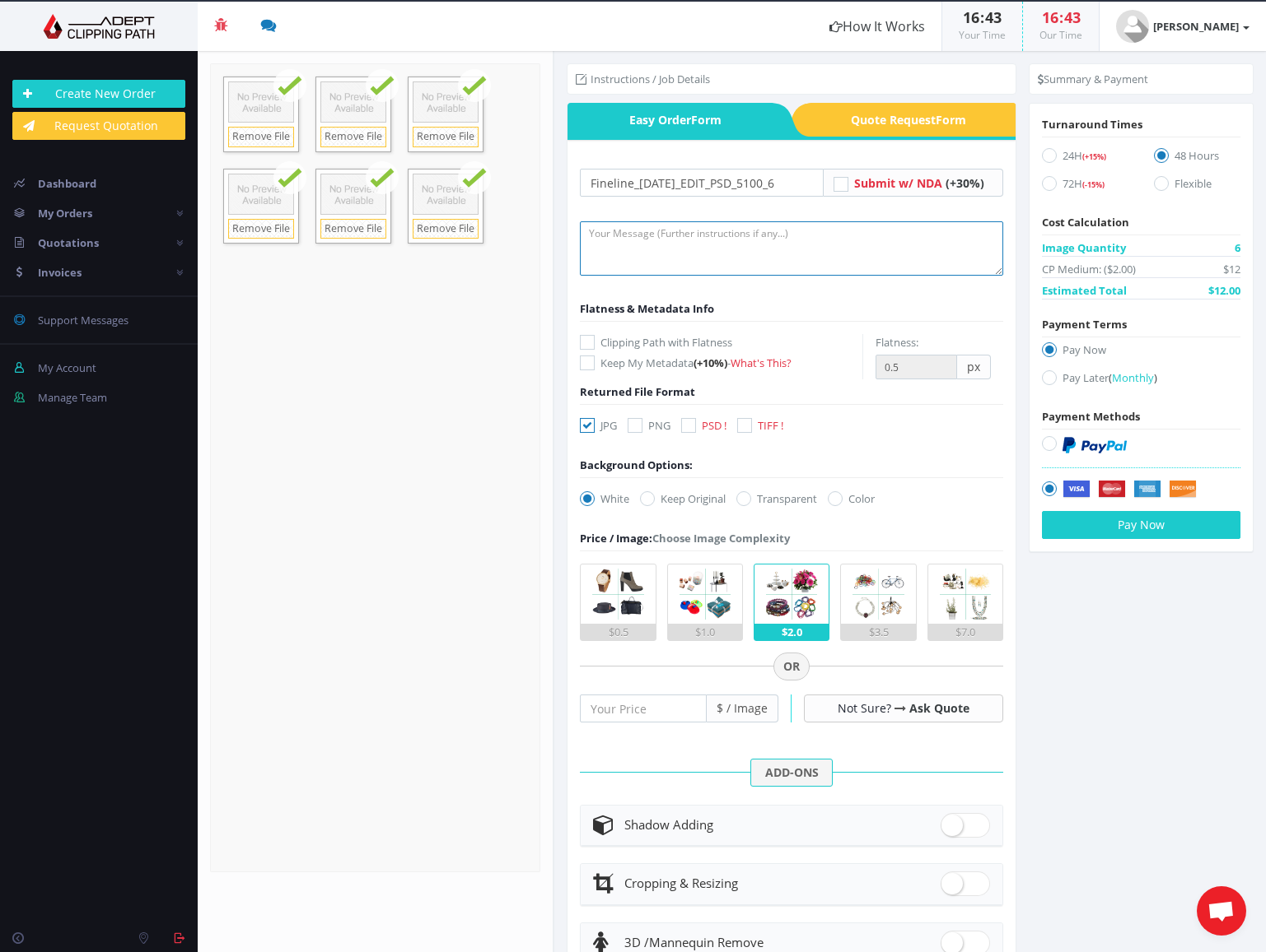
click at [701, 246] on textarea at bounding box center [791, 248] width 423 height 54
type textarea "Remove background, add drop shadow"
click at [689, 427] on icon at bounding box center [688, 426] width 15 height 15
click at [689, 427] on input "PSD !" at bounding box center [690, 426] width 11 height 11
checkbox input "true"
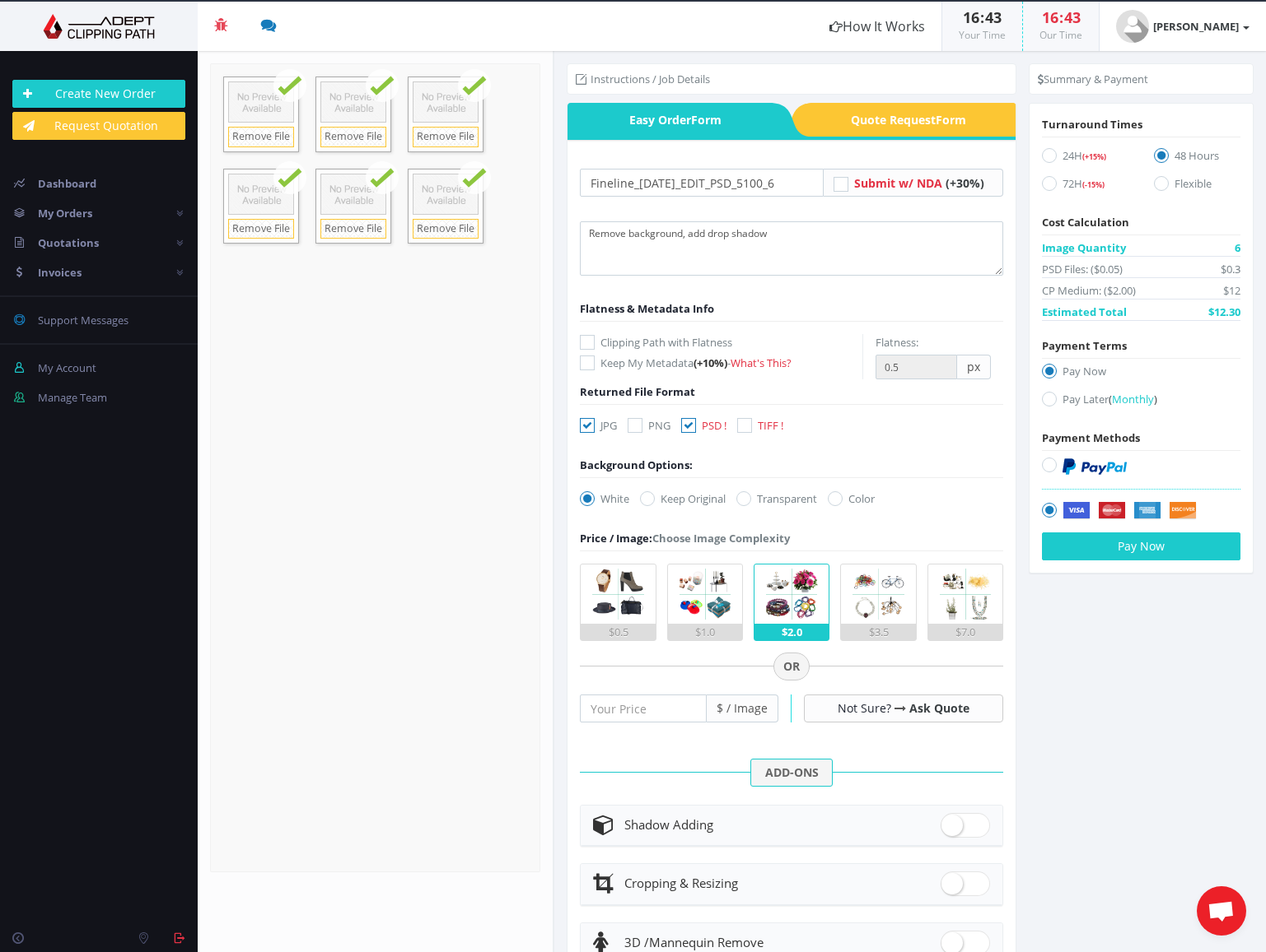
click at [745, 504] on icon at bounding box center [744, 499] width 15 height 15
click at [745, 504] on input "Transparent" at bounding box center [745, 499] width 11 height 11
radio input "true"
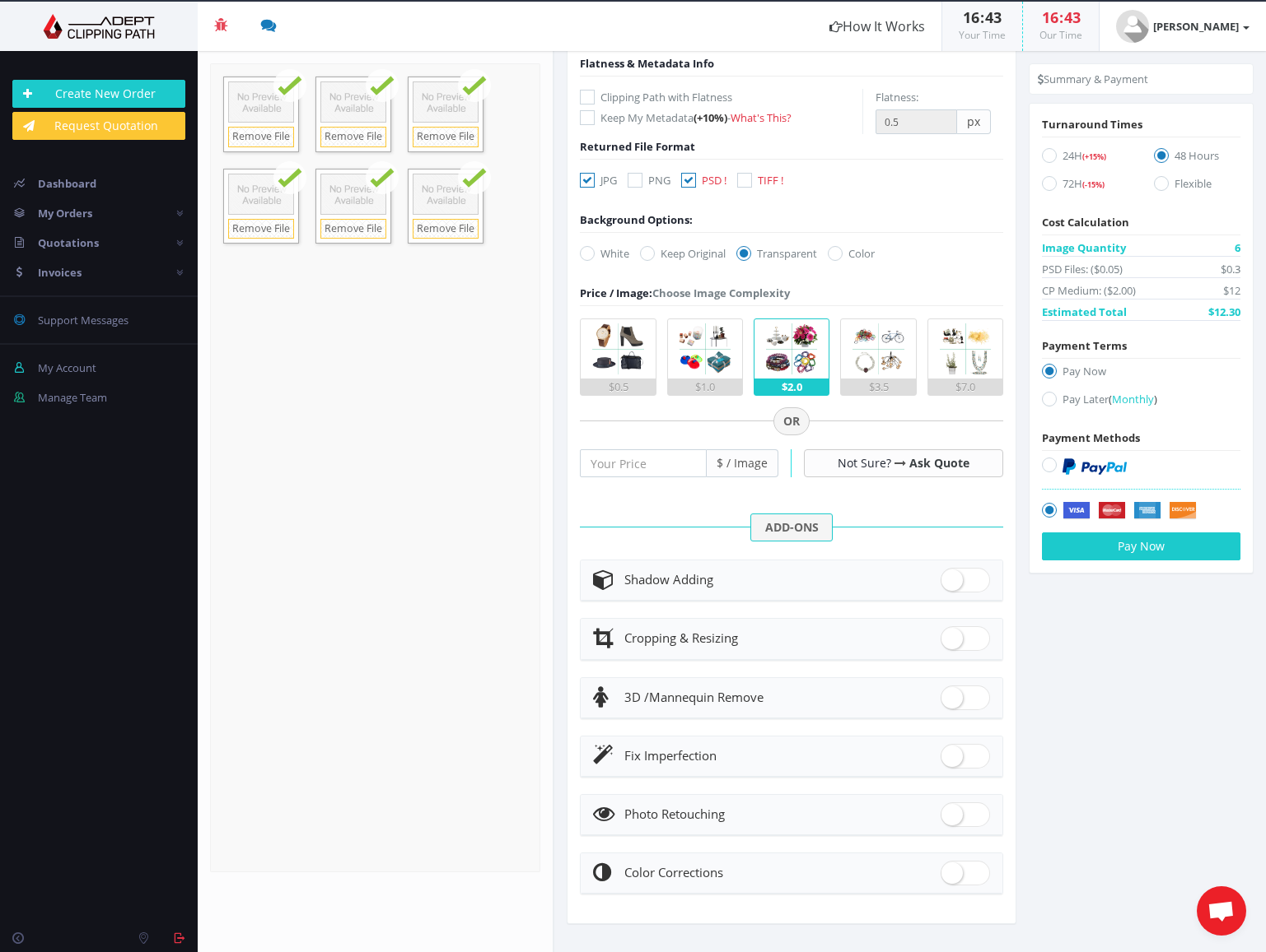
scroll to position [245, 0]
click at [962, 580] on span at bounding box center [965, 581] width 49 height 24
click at [951, 580] on input "checkbox" at bounding box center [946, 577] width 11 height 11
checkbox input "true"
radio input "true"
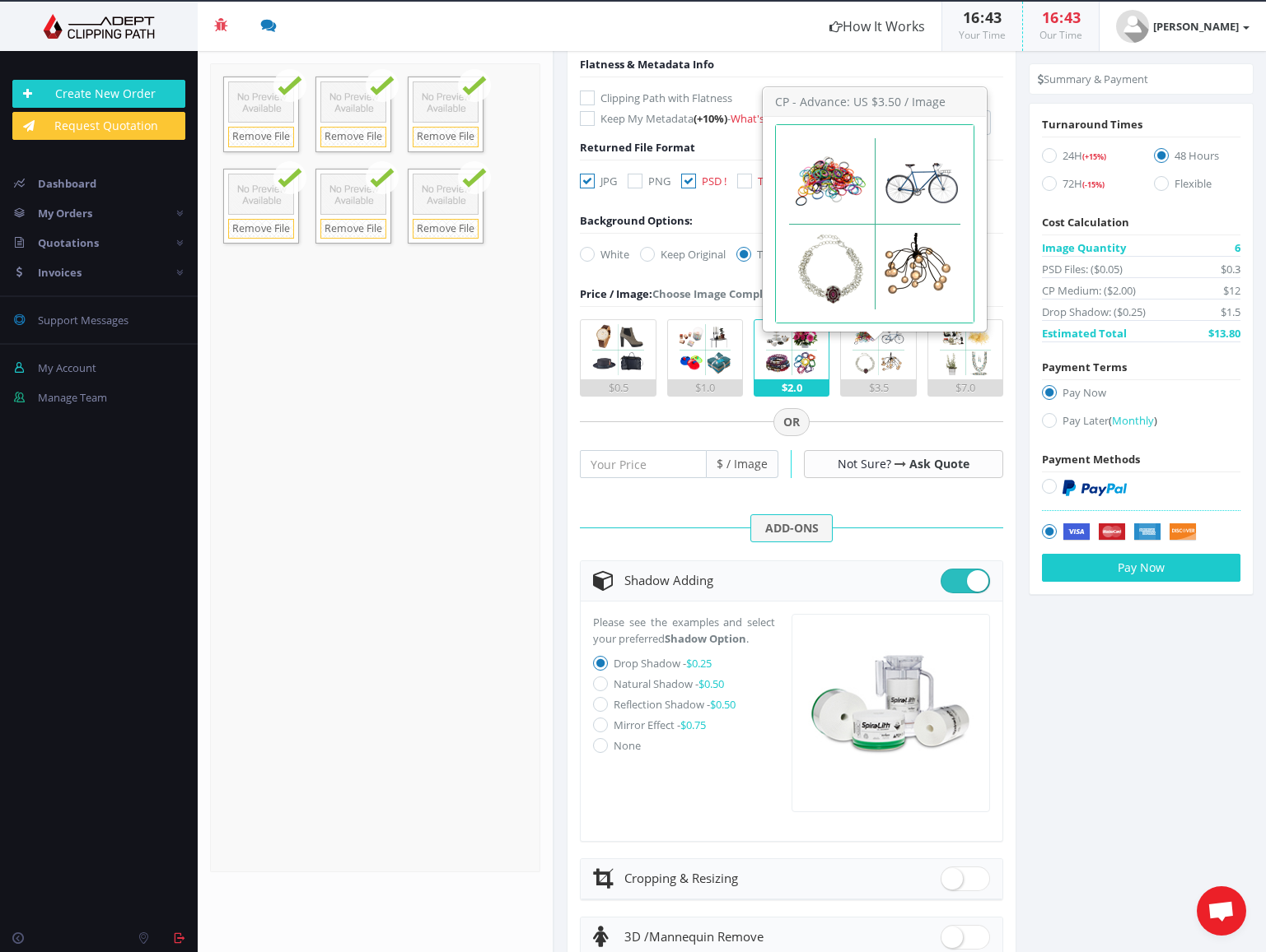
click at [864, 358] on img at bounding box center [878, 349] width 60 height 60
click at [0, 0] on input "$3.5" at bounding box center [0, 0] width 0 height 0
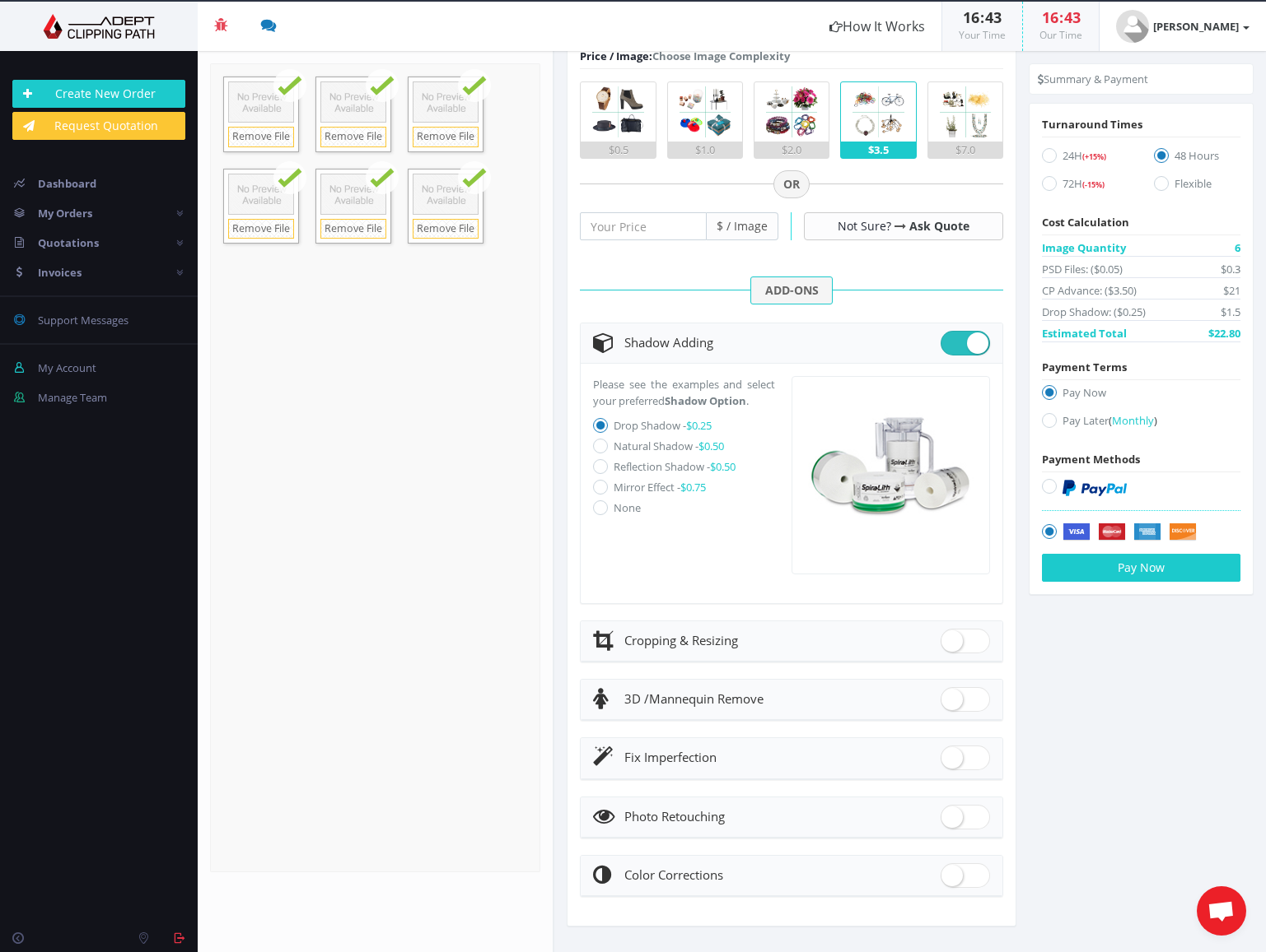
scroll to position [482, 0]
click at [1140, 567] on button "Pay Now" at bounding box center [1141, 567] width 199 height 28
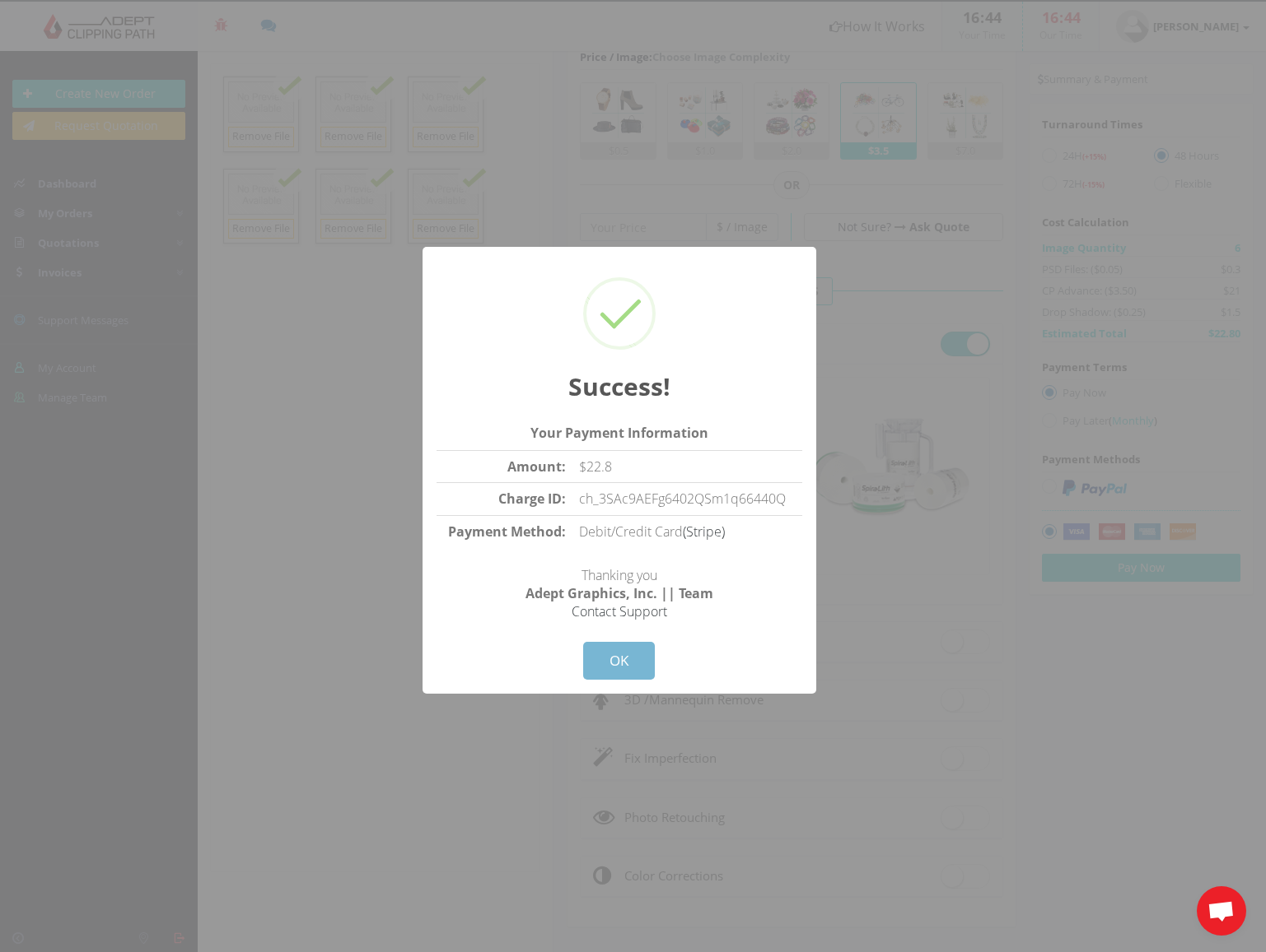
click at [614, 660] on button "OK" at bounding box center [618, 660] width 71 height 38
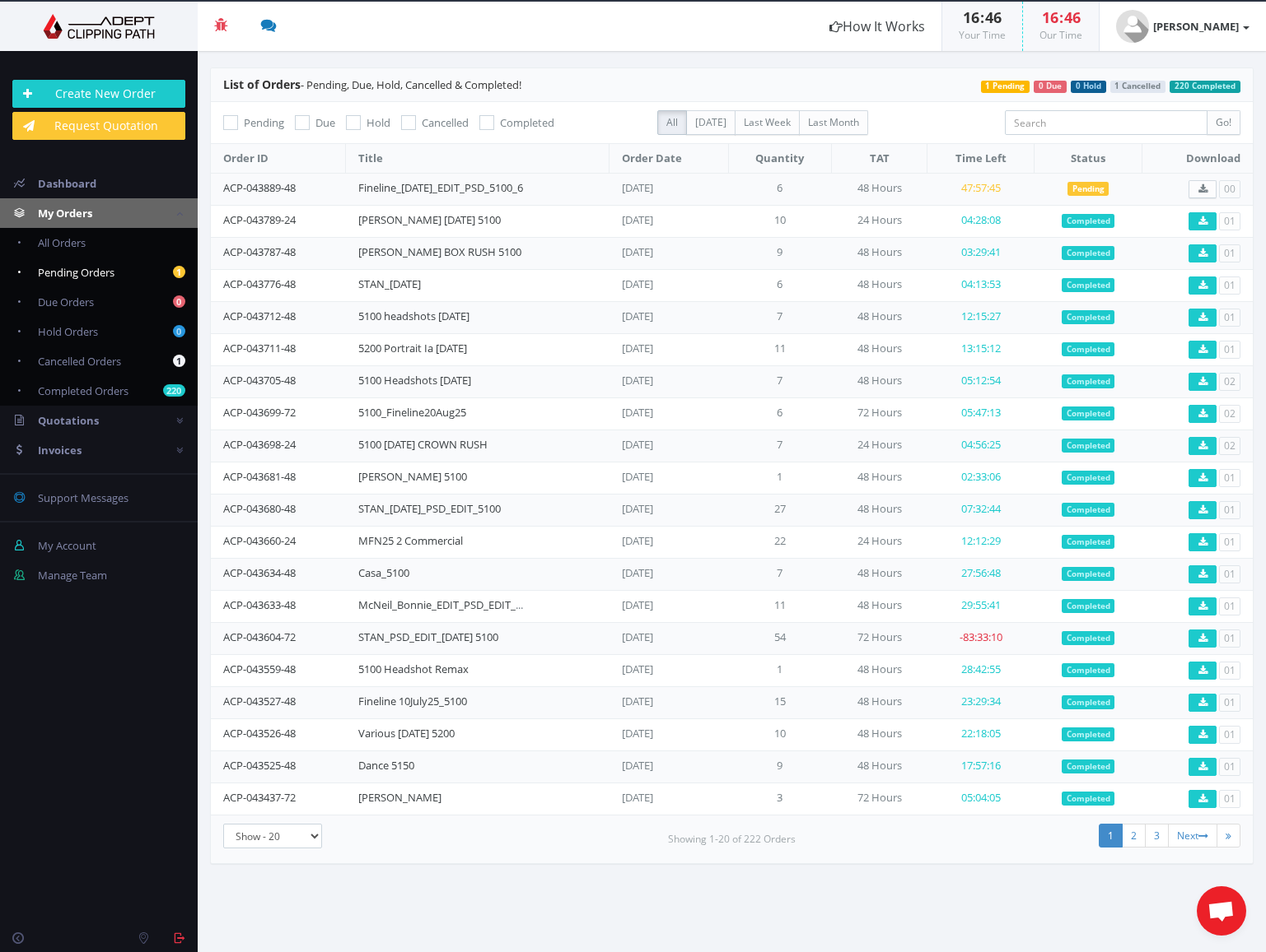
click at [78, 272] on span "Pending Orders" at bounding box center [75, 272] width 76 height 15
checkbox input "true"
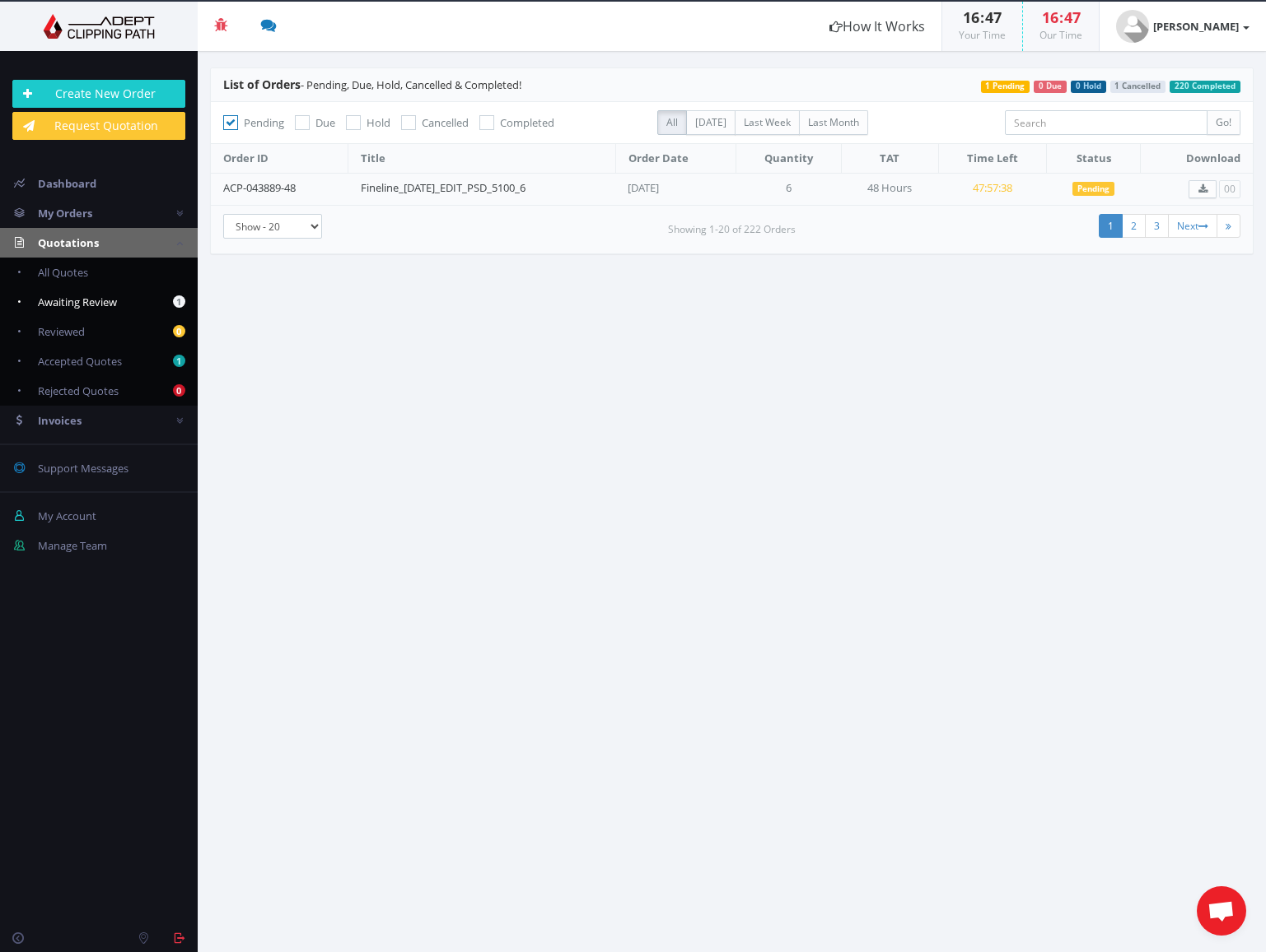
click at [75, 301] on span "Awaiting Review" at bounding box center [77, 303] width 79 height 15
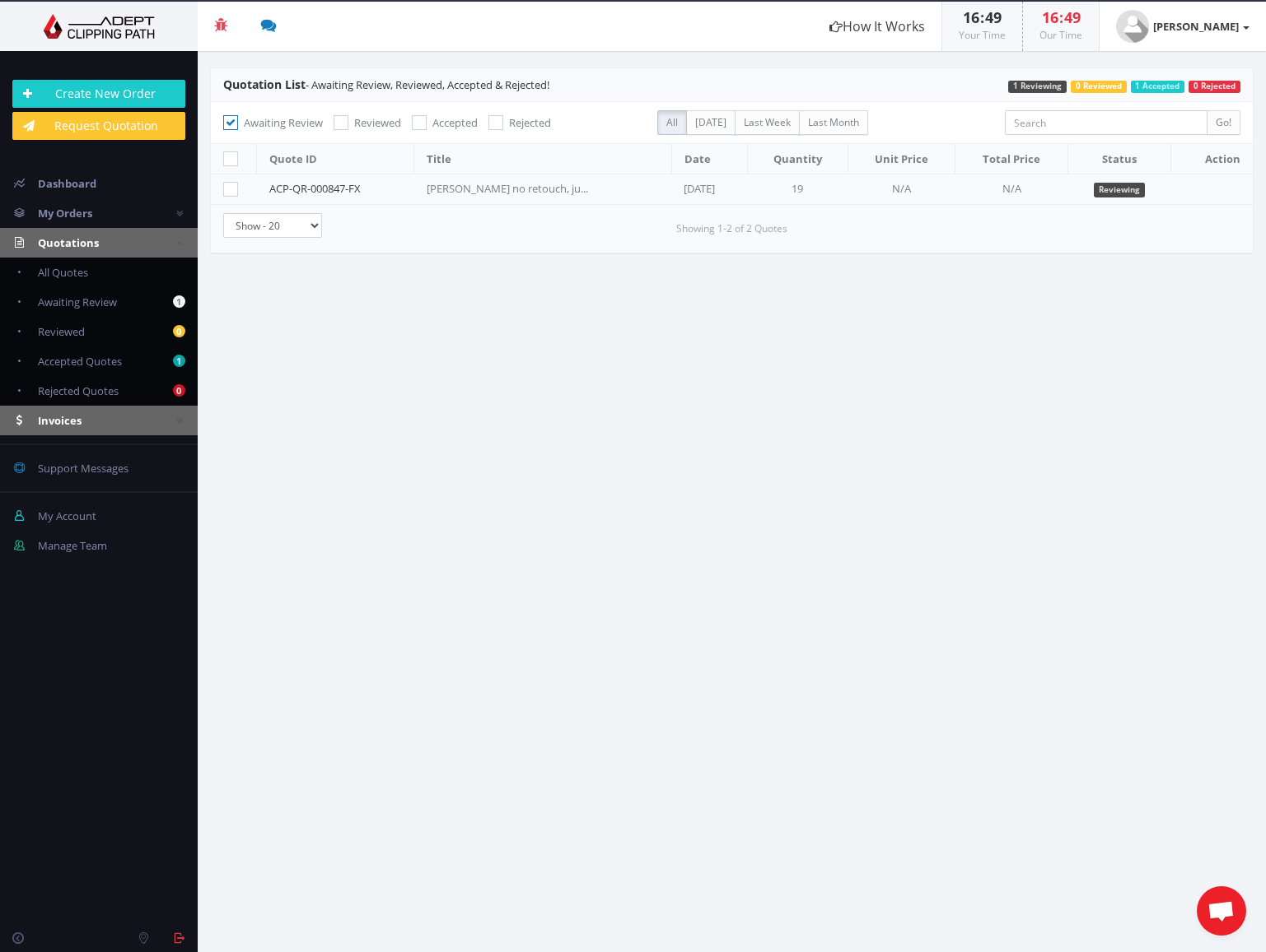
click at [56, 427] on span "Invoices" at bounding box center [60, 421] width 44 height 15
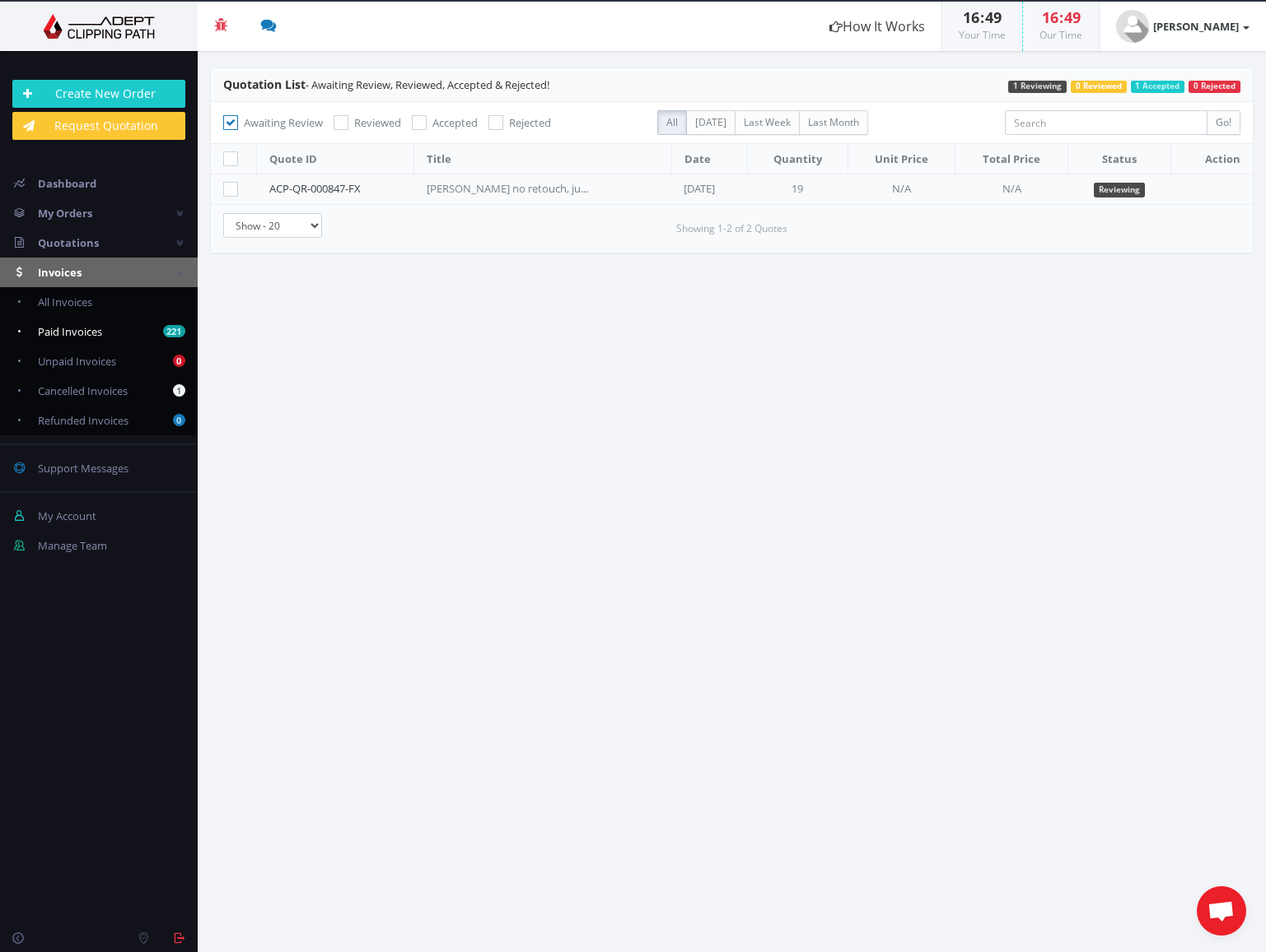
click at [62, 325] on span "Paid Invoices" at bounding box center [70, 332] width 65 height 15
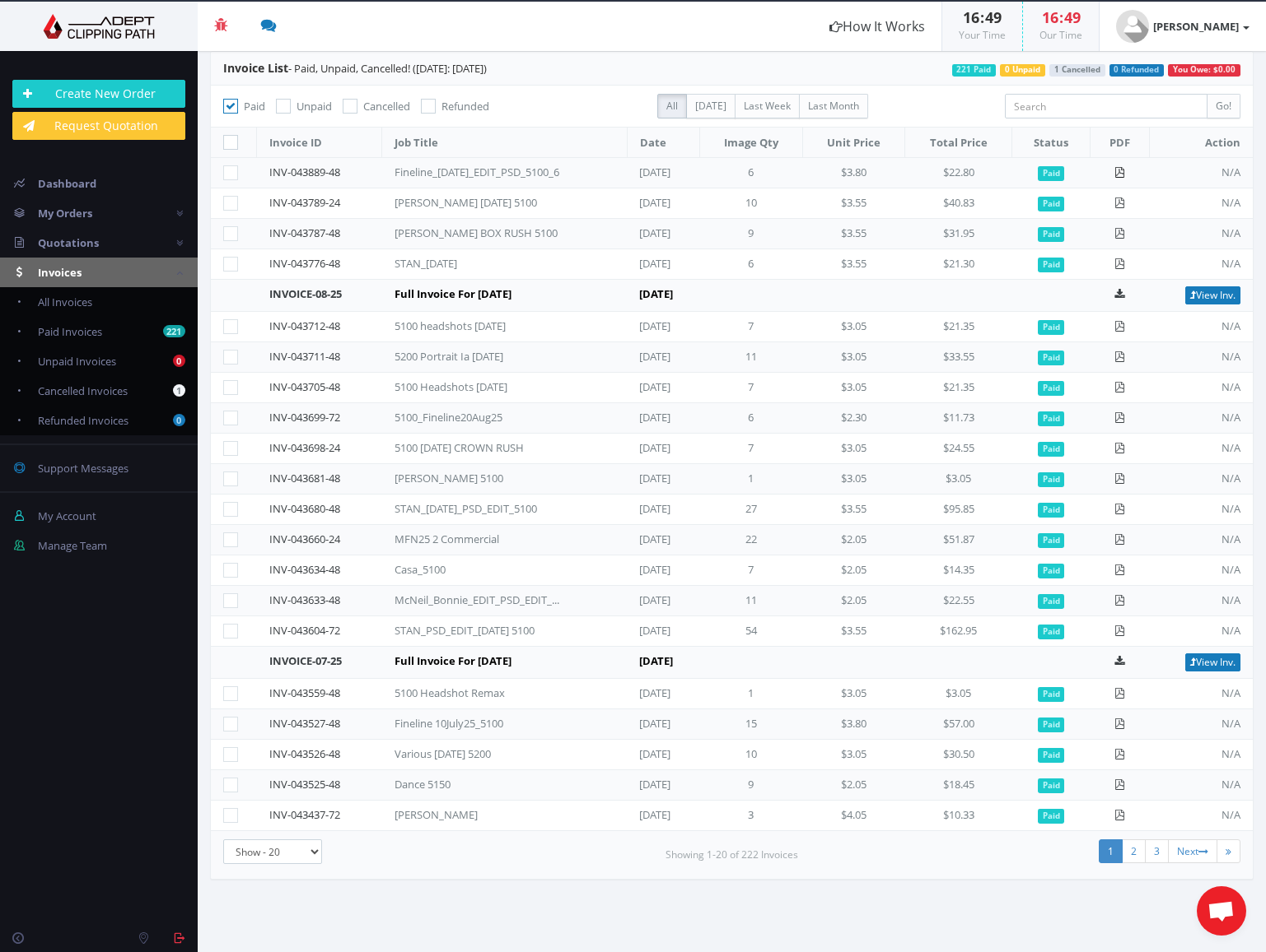
click at [1118, 171] on icon at bounding box center [1119, 172] width 11 height 11
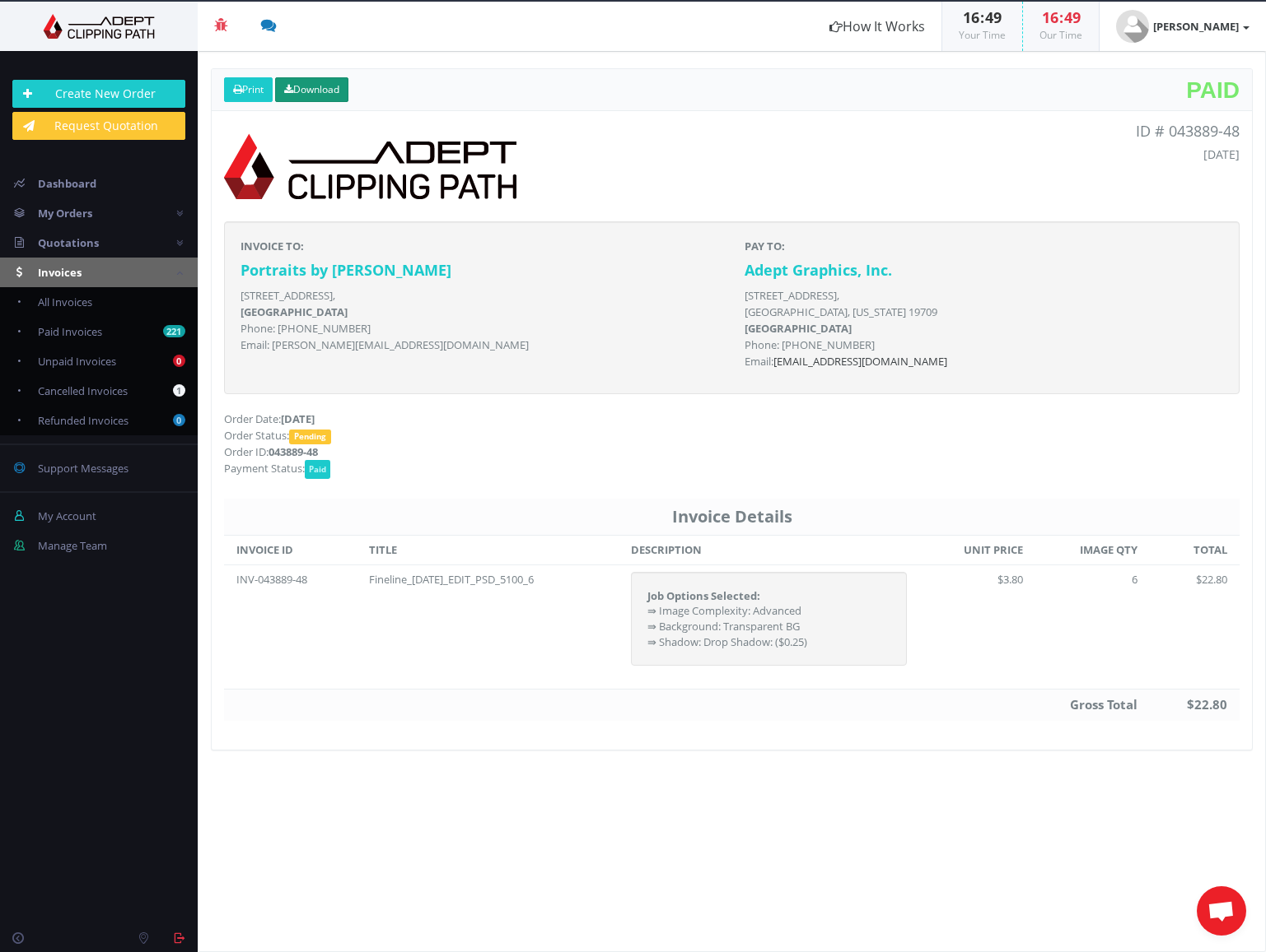
click at [317, 86] on link "Download" at bounding box center [311, 89] width 73 height 24
